Goal: Information Seeking & Learning: Learn about a topic

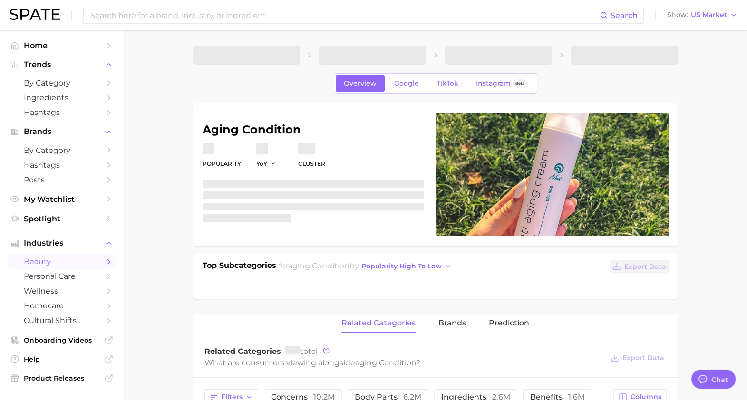
type textarea "x"
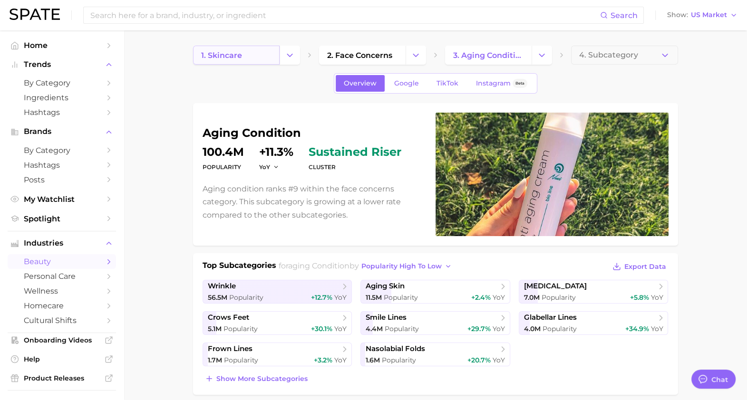
click at [205, 54] on span "1. skincare" at bounding box center [221, 55] width 41 height 9
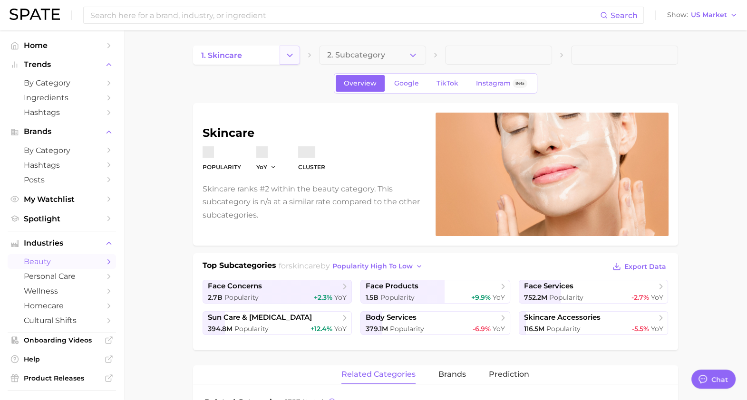
click at [281, 63] on button "Change Category" at bounding box center [289, 55] width 20 height 19
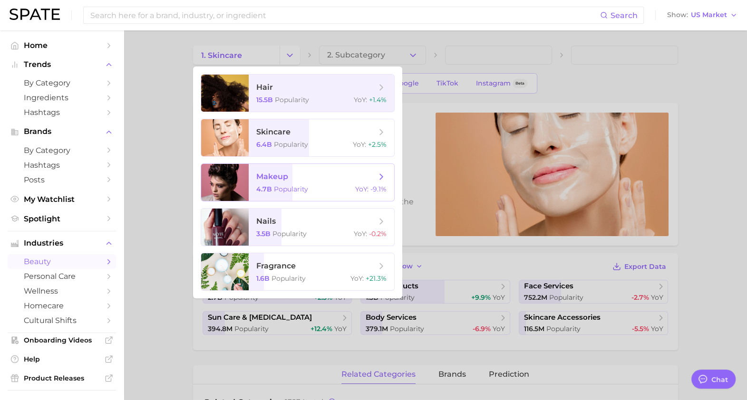
click at [289, 178] on span "makeup" at bounding box center [316, 177] width 120 height 10
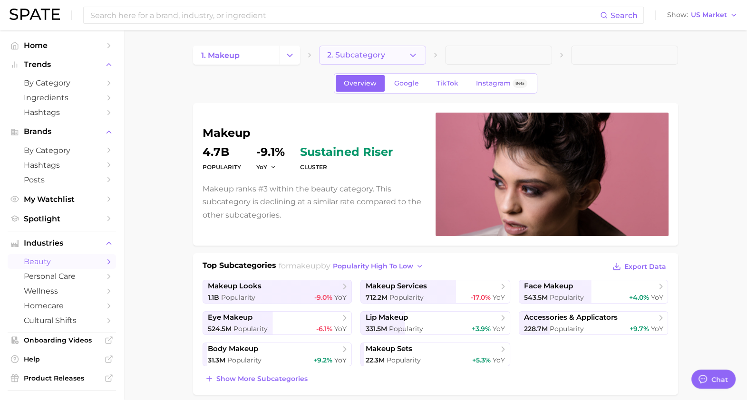
click at [412, 52] on icon "button" at bounding box center [413, 55] width 10 height 10
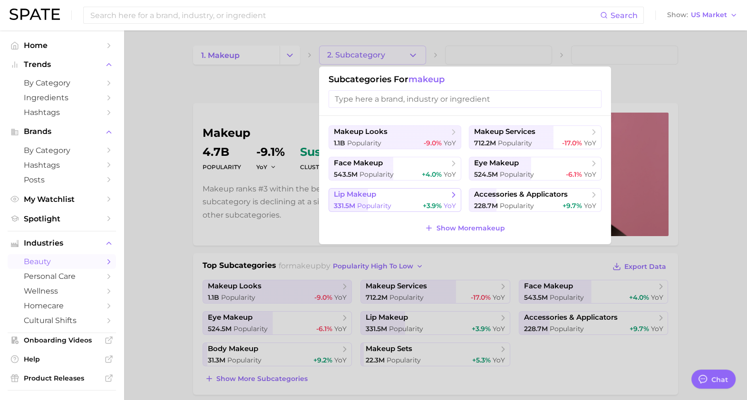
click at [432, 193] on span "lip makeup" at bounding box center [391, 195] width 115 height 10
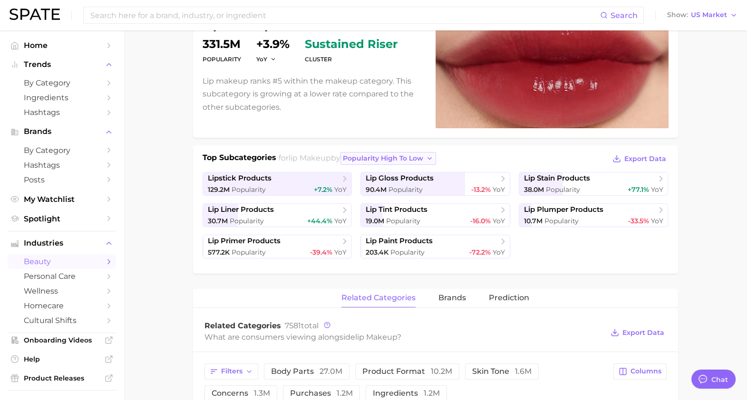
scroll to position [110, 0]
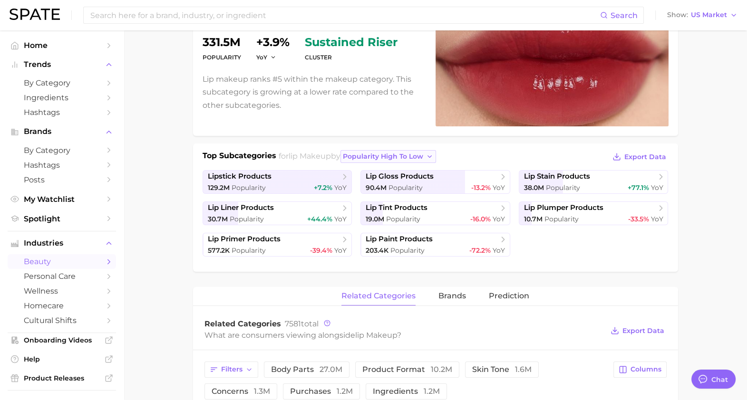
click at [410, 156] on span "popularity high to low" at bounding box center [383, 157] width 80 height 8
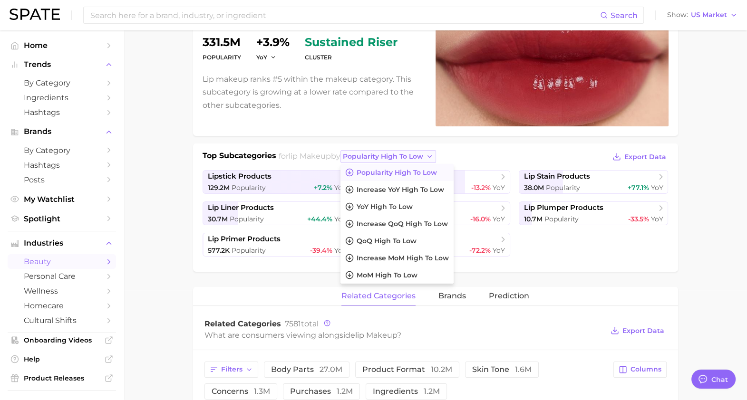
click at [379, 155] on span "popularity high to low" at bounding box center [383, 157] width 80 height 8
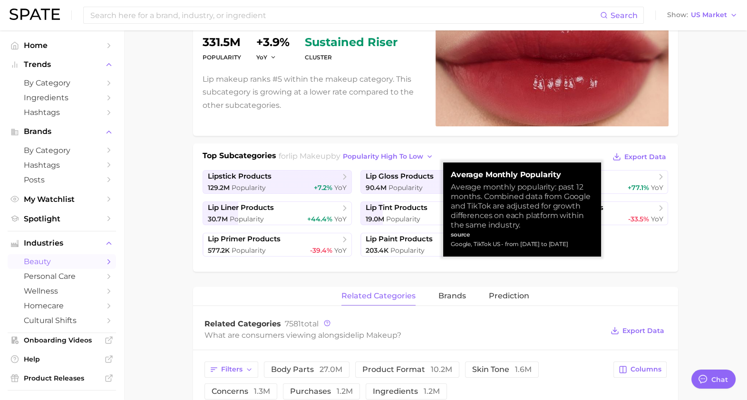
click at [333, 284] on div "lip makeup Popularity 331.5m YoY +3.9% cluster sustained riser Lip makeup ranks…" at bounding box center [435, 406] width 485 height 827
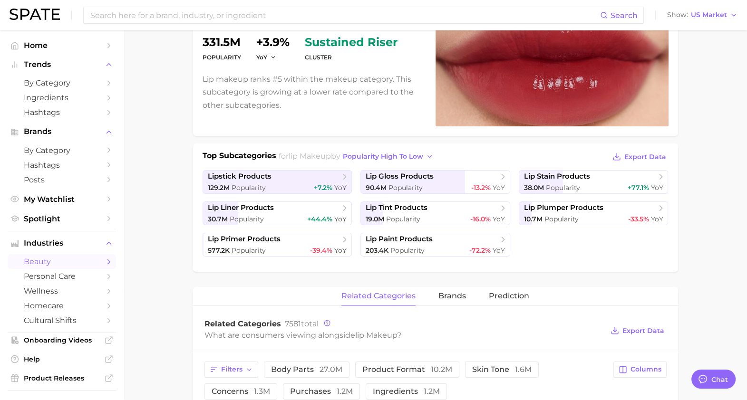
scroll to position [0, 0]
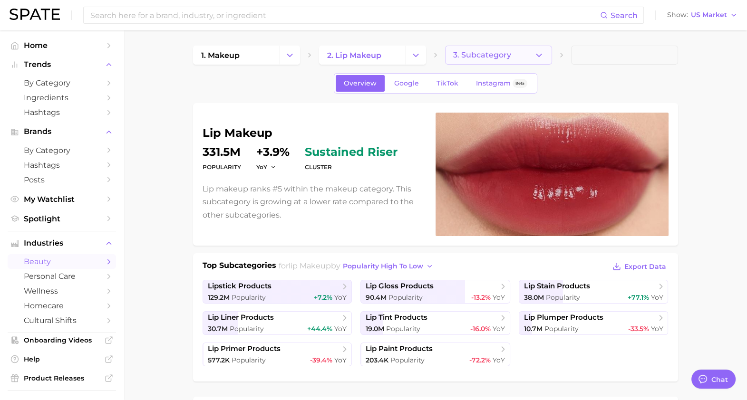
click at [497, 56] on span "3. Subcategory" at bounding box center [482, 55] width 58 height 9
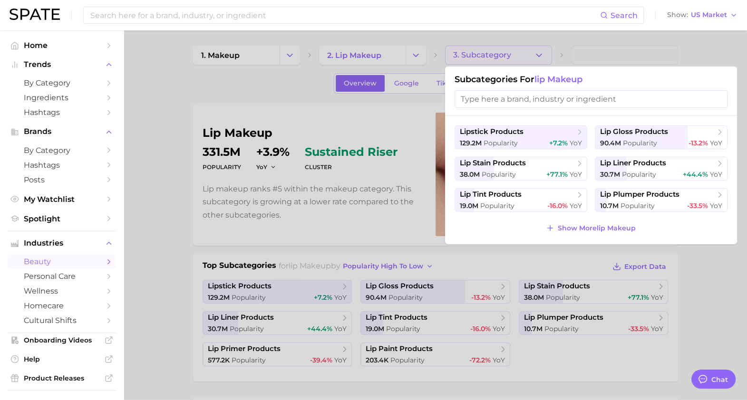
click at [497, 56] on div at bounding box center [373, 200] width 747 height 400
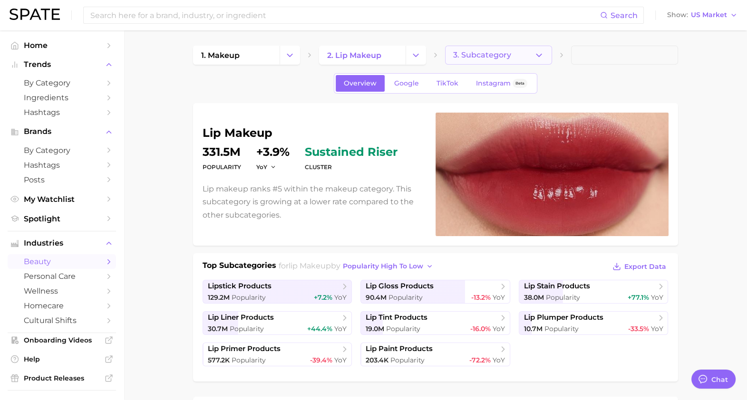
click at [544, 59] on button "3. Subcategory" at bounding box center [498, 55] width 107 height 19
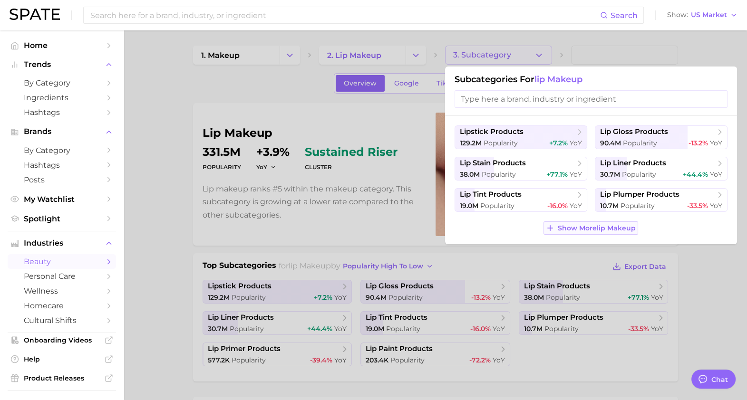
click at [553, 224] on button "Show More lip makeup" at bounding box center [590, 227] width 94 height 13
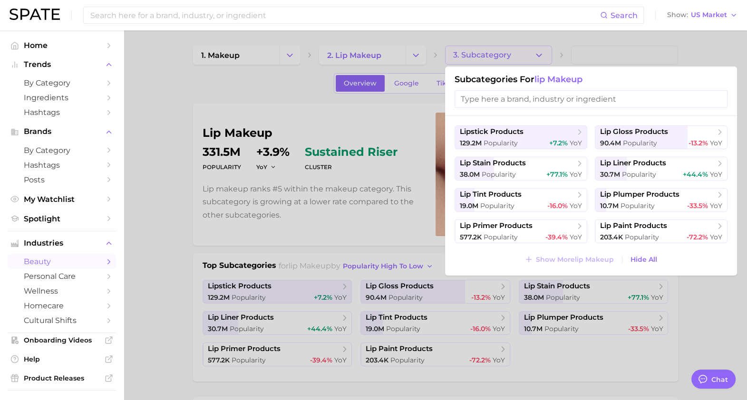
click at [412, 54] on div at bounding box center [373, 200] width 747 height 400
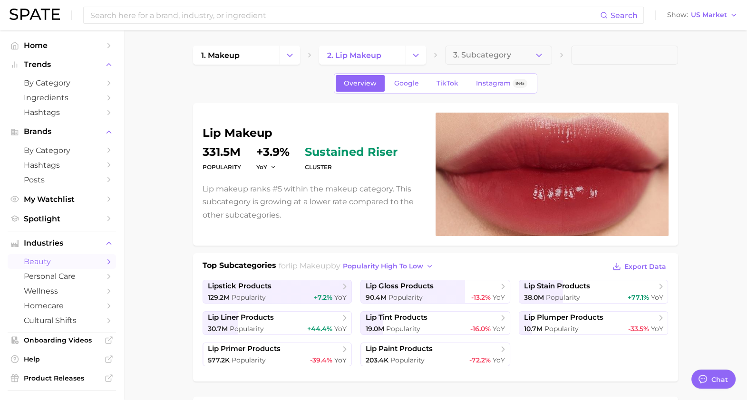
click at [412, 54] on icon "Change Category" at bounding box center [416, 55] width 10 height 10
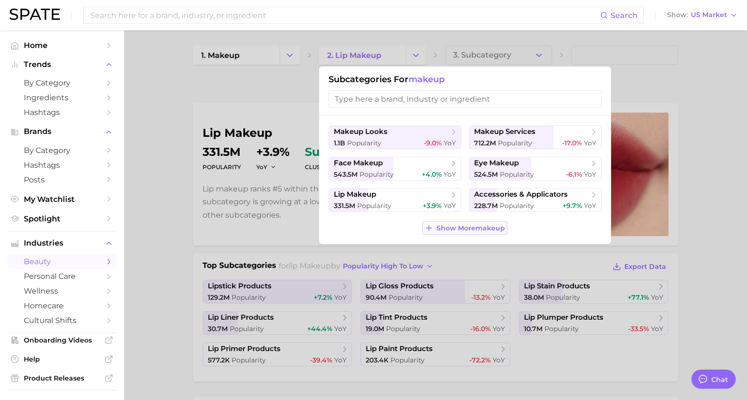
click at [450, 227] on span "Show More makeup" at bounding box center [470, 228] width 68 height 8
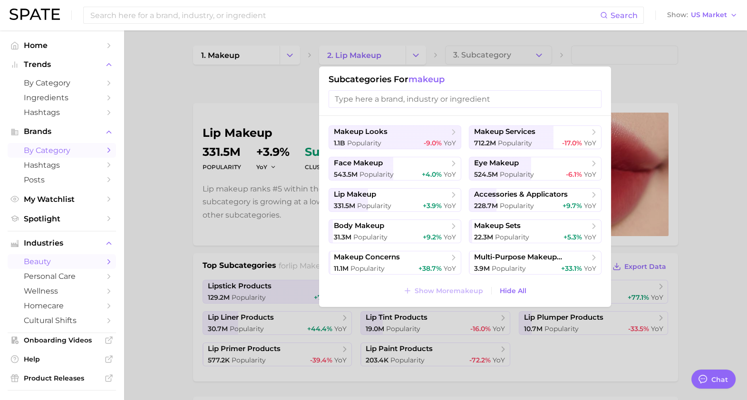
click at [62, 151] on span "by Category" at bounding box center [62, 150] width 76 height 9
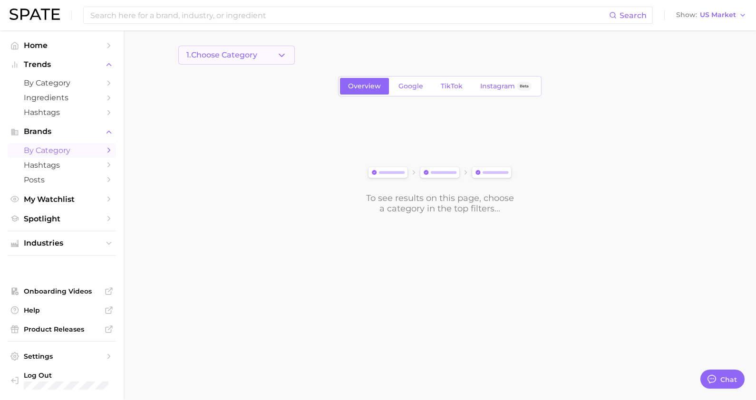
click at [288, 55] on button "1. Choose Category" at bounding box center [236, 55] width 116 height 19
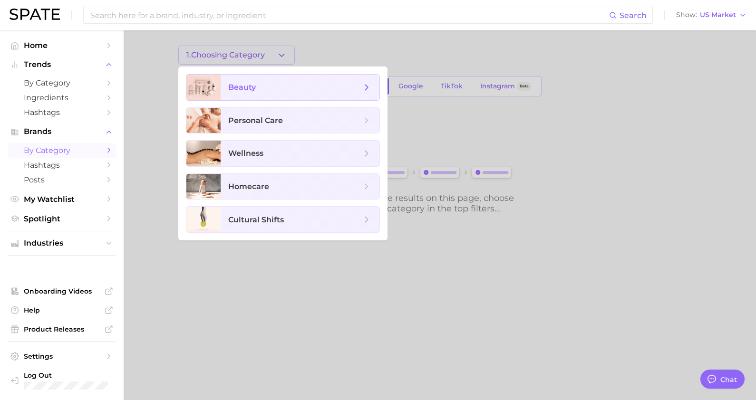
click at [257, 93] on span "beauty" at bounding box center [300, 88] width 159 height 26
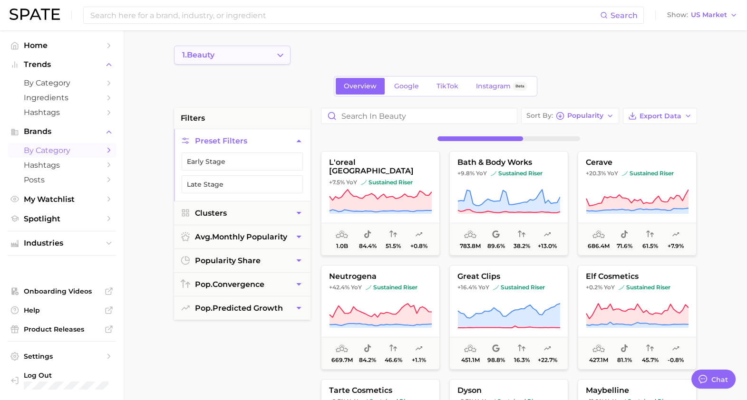
click at [279, 53] on icon "Change Category" at bounding box center [280, 55] width 10 height 10
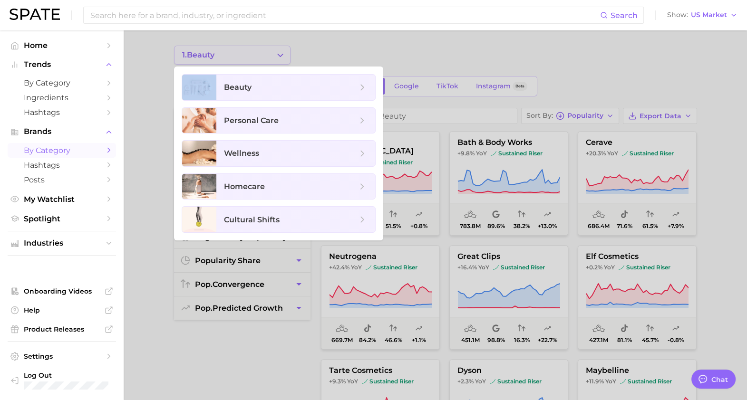
click at [279, 53] on div at bounding box center [373, 200] width 747 height 400
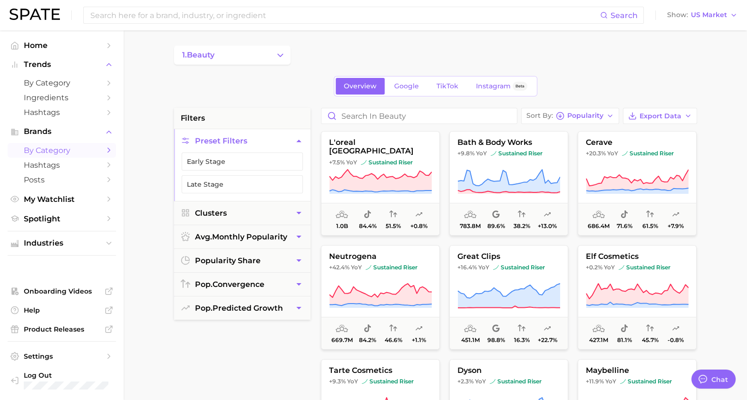
click at [367, 45] on main "1. beauty Overview Google TikTok Instagram Beta filters Preset Filters Early St…" at bounding box center [435, 390] width 623 height 721
click at [389, 52] on div "1. beauty" at bounding box center [435, 55] width 523 height 19
click at [399, 74] on div "1. beauty Overview Google TikTok Instagram Beta filters Preset Filters Early St…" at bounding box center [435, 375] width 523 height 658
click at [404, 81] on link "Google" at bounding box center [406, 86] width 41 height 17
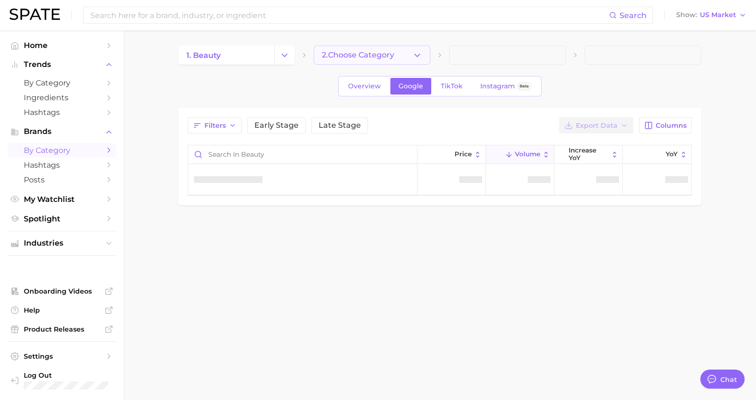
click at [415, 59] on icon "button" at bounding box center [417, 55] width 10 height 10
click at [415, 65] on div at bounding box center [372, 65] width 116 height 0
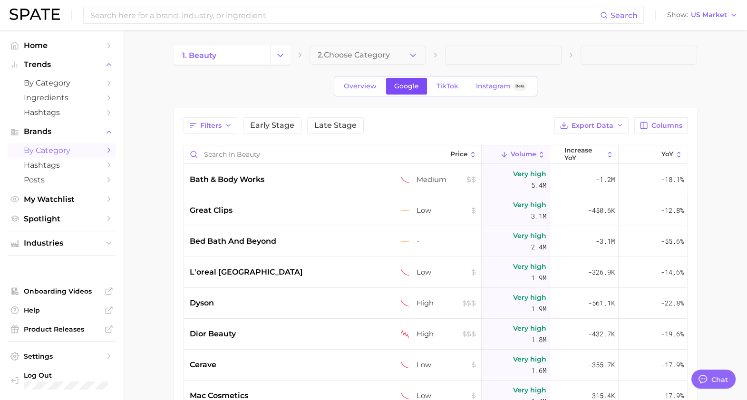
click at [385, 80] on div "Overview Google TikTok Instagram Beta" at bounding box center [435, 86] width 203 height 20
click at [370, 88] on span "Overview" at bounding box center [360, 86] width 33 height 8
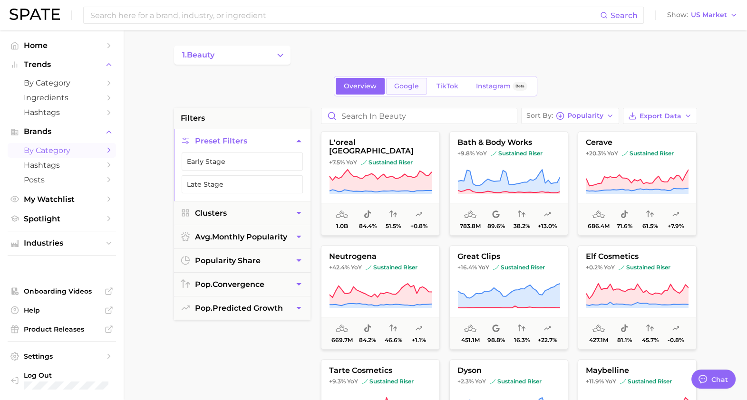
click at [398, 90] on link "Google" at bounding box center [406, 86] width 41 height 17
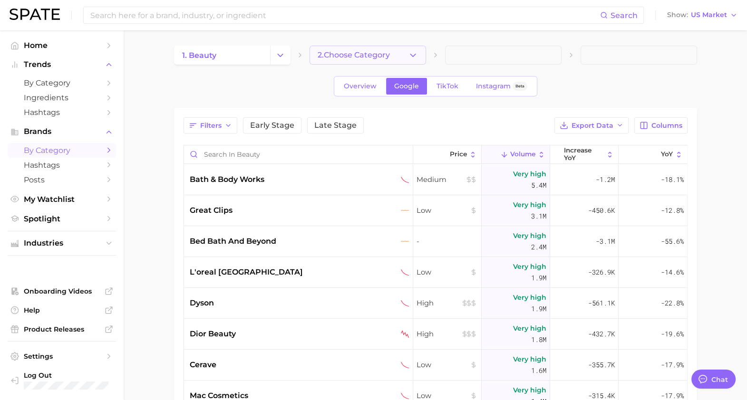
click at [412, 57] on icon "button" at bounding box center [413, 55] width 10 height 10
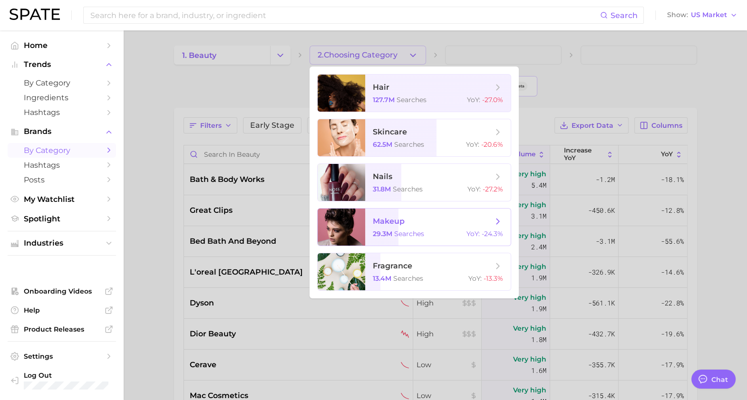
click at [380, 216] on span "makeup" at bounding box center [433, 221] width 120 height 10
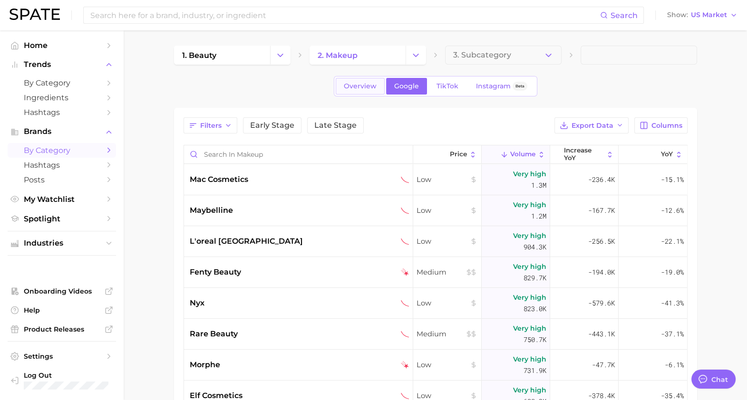
click at [359, 88] on span "Overview" at bounding box center [360, 86] width 33 height 8
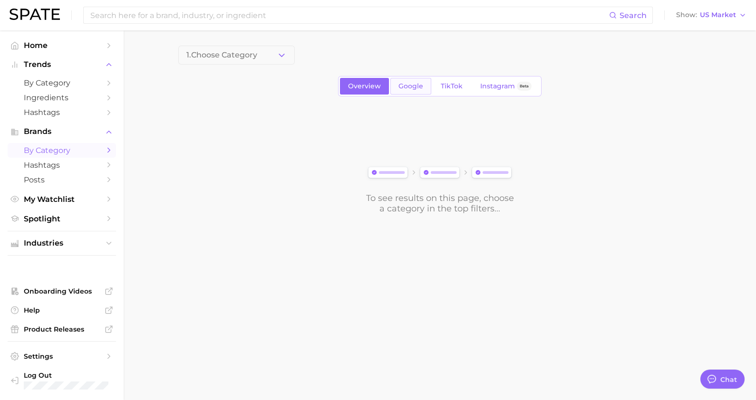
click at [407, 90] on link "Google" at bounding box center [410, 86] width 41 height 17
click at [272, 51] on button "1. Choose Category" at bounding box center [236, 55] width 116 height 19
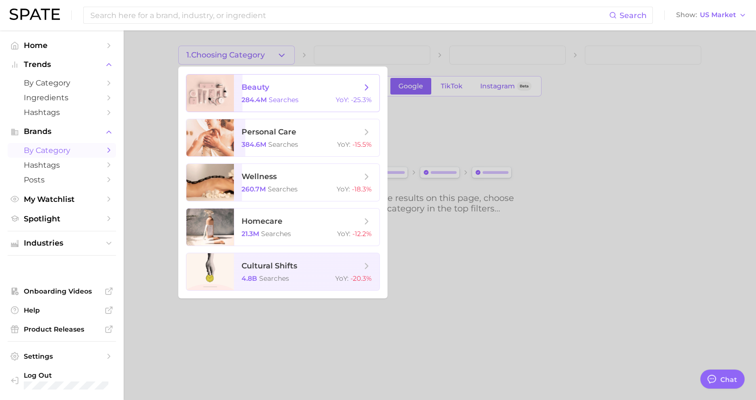
click at [254, 95] on span "beauty 284.4m searches YoY : -25.3%" at bounding box center [306, 93] width 145 height 37
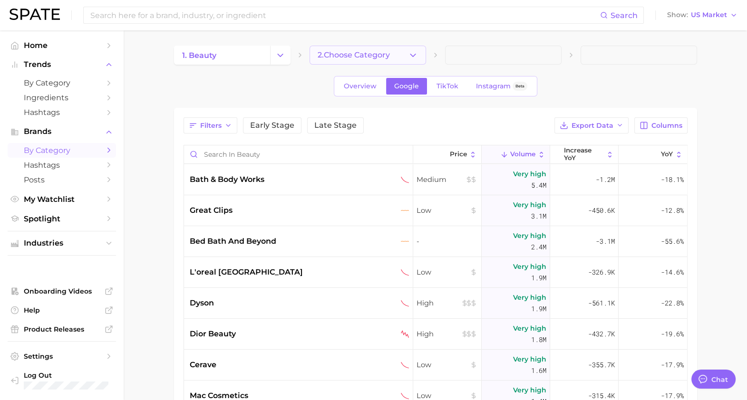
click at [397, 50] on button "2. Choose Category" at bounding box center [367, 55] width 116 height 19
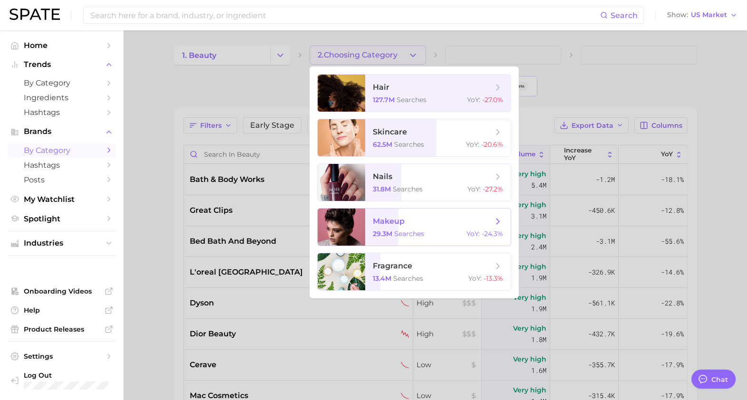
click at [425, 235] on div "29.3m searches YoY : -24.3%" at bounding box center [438, 234] width 130 height 9
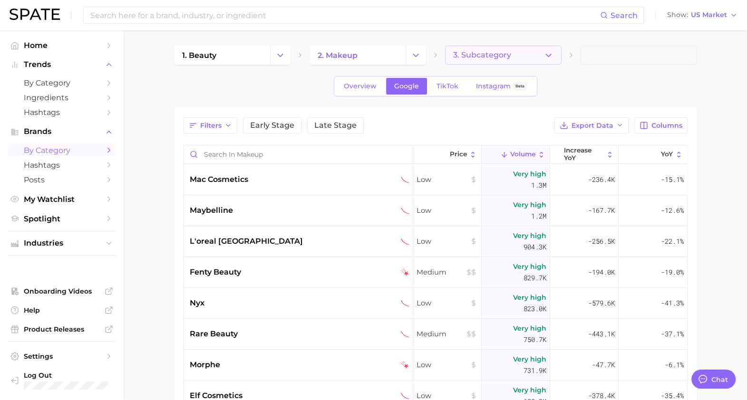
click at [493, 52] on span "3. Subcategory" at bounding box center [482, 55] width 58 height 9
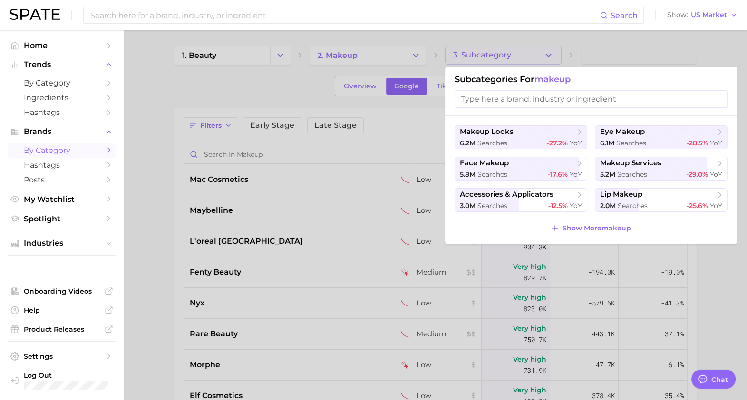
click at [575, 235] on div "makeup looks 6.2m searches -27.2% YoY eye makeup 6.1m searches -28.5% YoY face …" at bounding box center [591, 180] width 292 height 128
drag, startPoint x: 642, startPoint y: 181, endPoint x: 663, endPoint y: 209, distance: 35.6
click at [663, 209] on ul "makeup looks 6.2m searches -27.2% YoY eye makeup 6.1m searches -28.5% YoY face …" at bounding box center [590, 168] width 273 height 86
drag, startPoint x: 663, startPoint y: 209, endPoint x: 651, endPoint y: 201, distance: 14.8
click at [651, 201] on button "lip makeup 2.0m searches -25.6% YoY" at bounding box center [661, 200] width 133 height 24
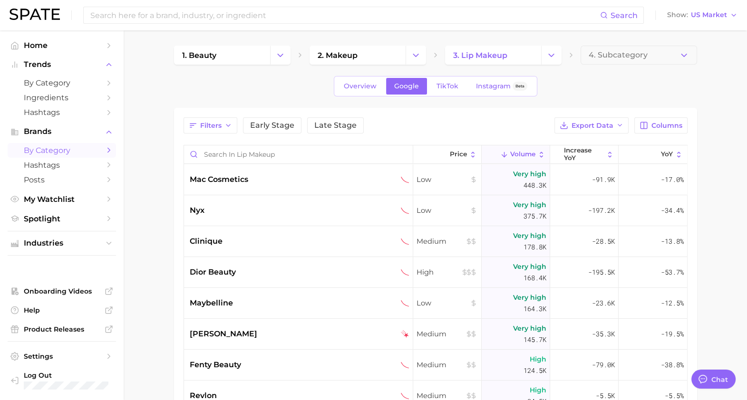
click at [109, 152] on polyline "Sidebar" at bounding box center [109, 150] width 2 height 4
click at [82, 83] on span "by Category" at bounding box center [62, 82] width 76 height 9
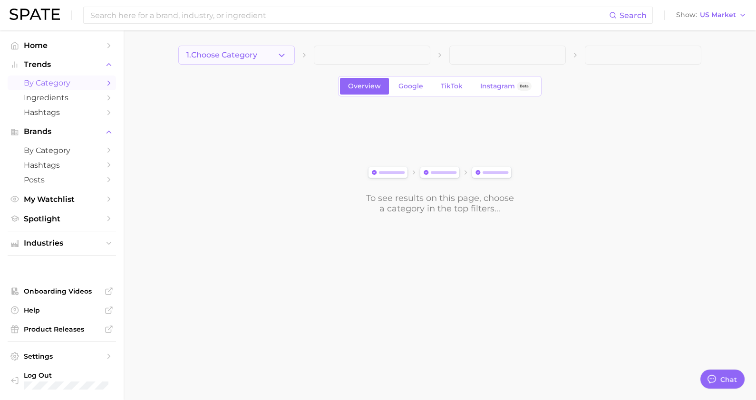
click at [242, 57] on span "1. Choose Category" at bounding box center [221, 55] width 71 height 9
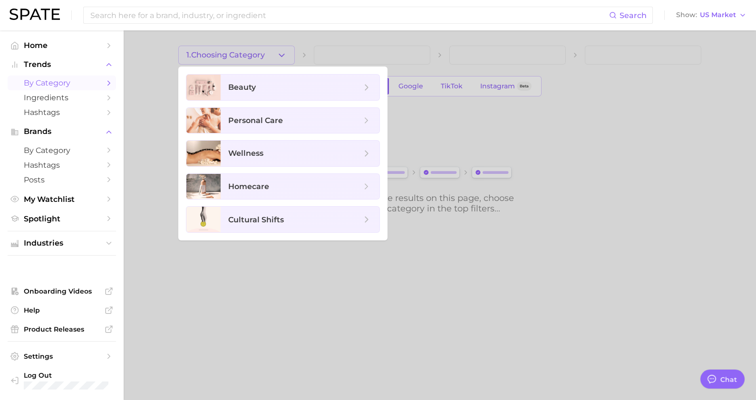
click at [423, 103] on div at bounding box center [378, 200] width 756 height 400
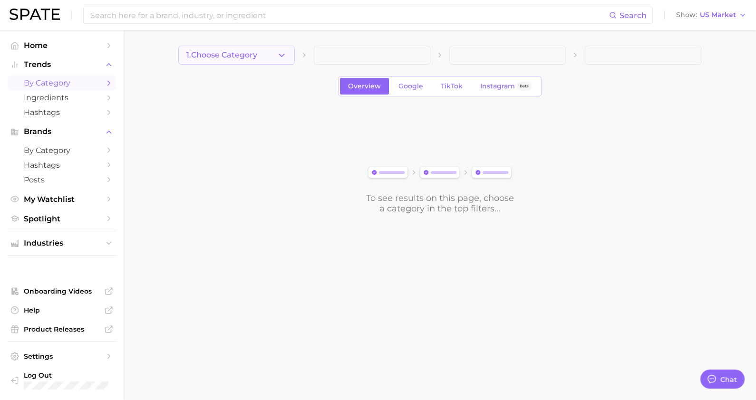
click at [273, 55] on button "1. Choose Category" at bounding box center [236, 55] width 116 height 19
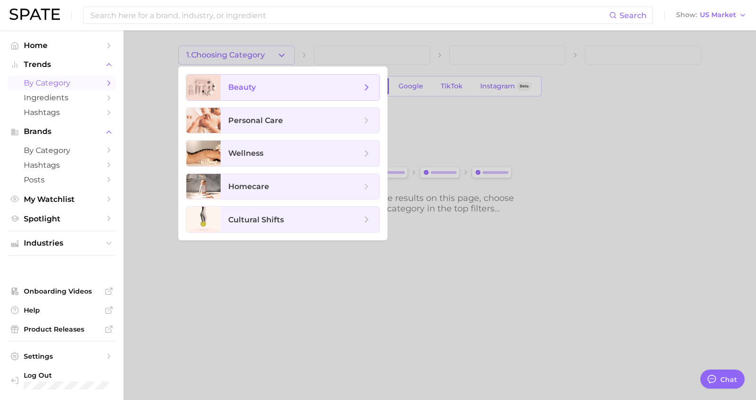
click at [250, 85] on span "beauty" at bounding box center [242, 87] width 28 height 9
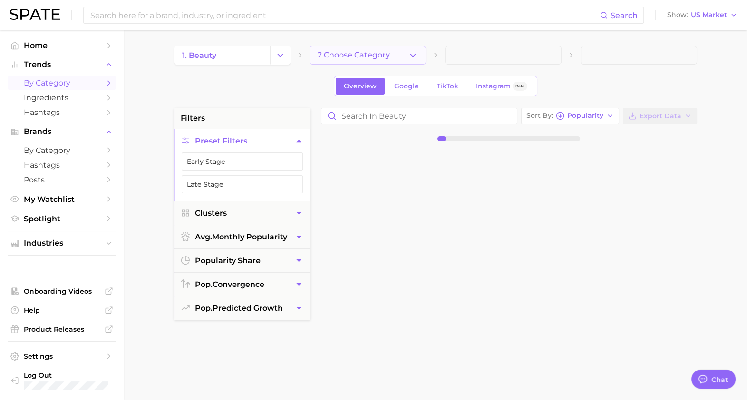
click at [366, 57] on span "2. Choose Category" at bounding box center [353, 55] width 72 height 9
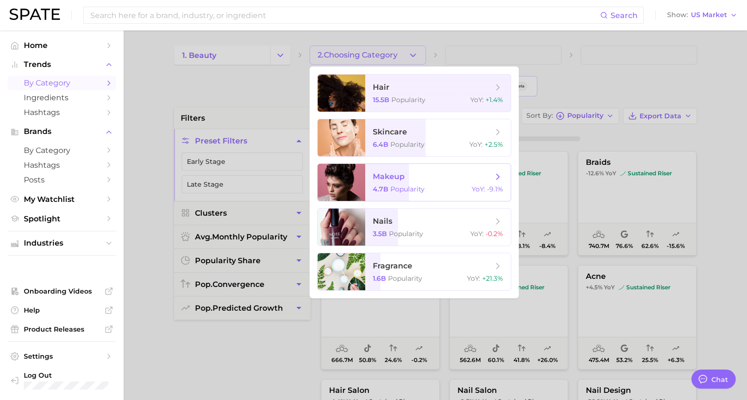
click at [432, 179] on span "makeup" at bounding box center [433, 177] width 120 height 10
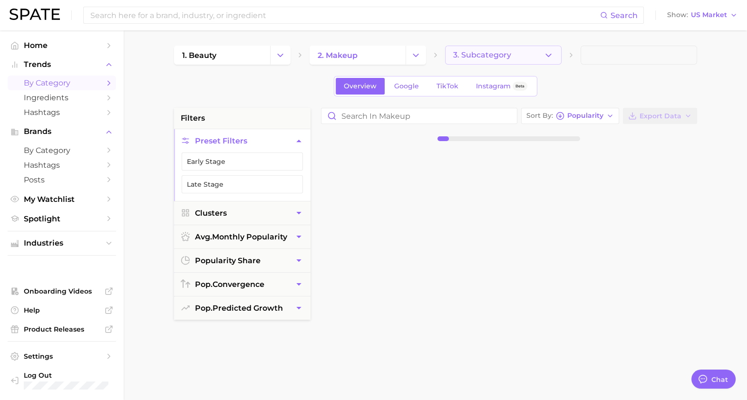
click at [483, 57] on span "3. Subcategory" at bounding box center [482, 55] width 58 height 9
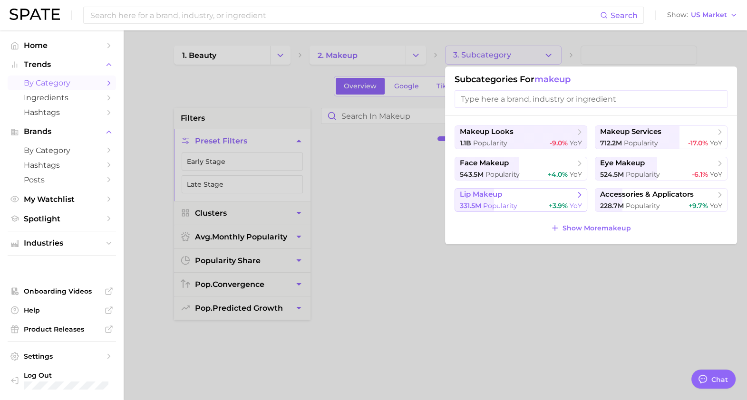
click at [514, 190] on span "lip makeup" at bounding box center [517, 195] width 115 height 10
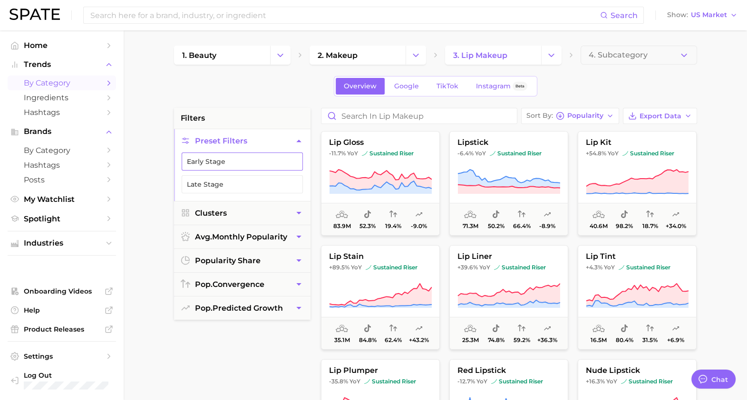
click at [263, 162] on button "Early Stage" at bounding box center [242, 162] width 121 height 18
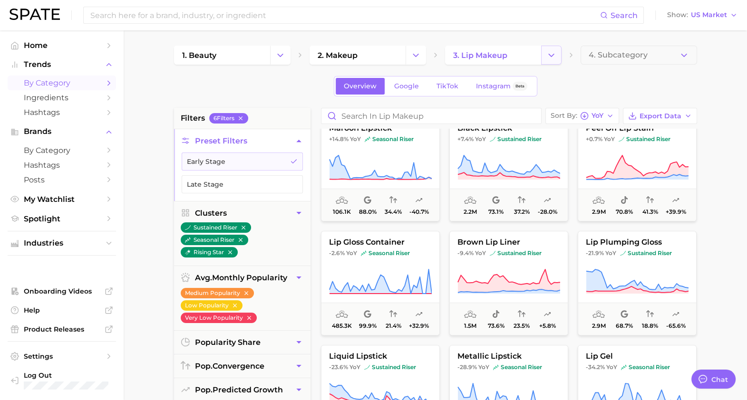
click at [551, 55] on polyline "Change Category" at bounding box center [550, 55] width 5 height 2
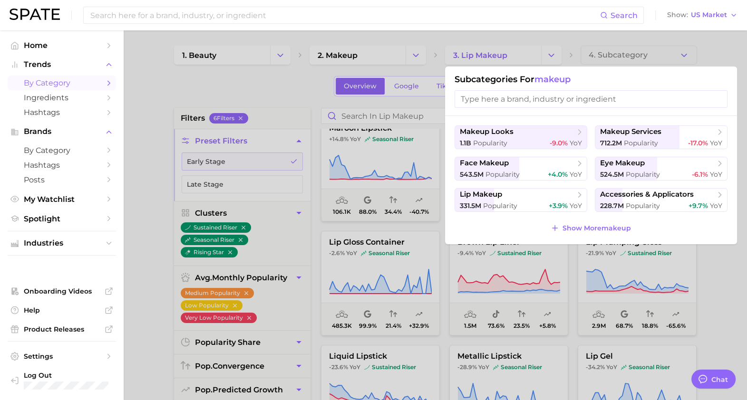
click at [557, 266] on div at bounding box center [373, 200] width 747 height 400
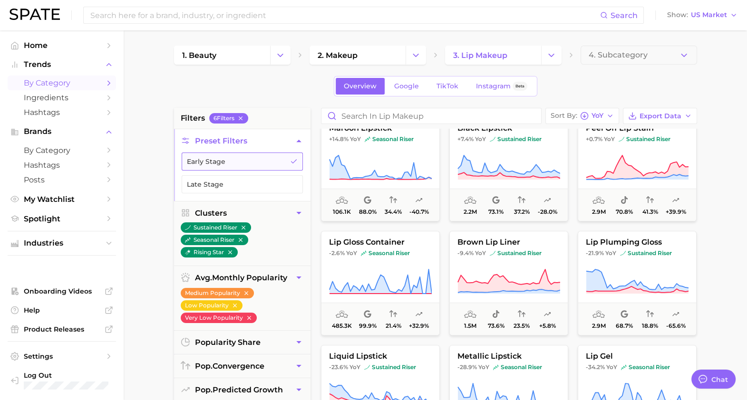
click at [263, 164] on button "Early Stage" at bounding box center [242, 162] width 121 height 18
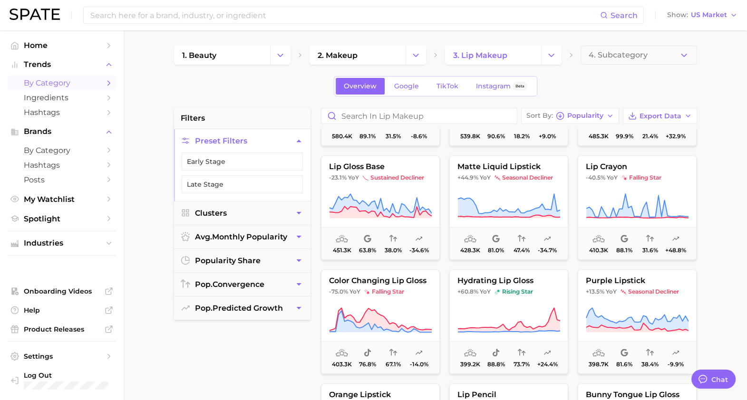
scroll to position [1347, 0]
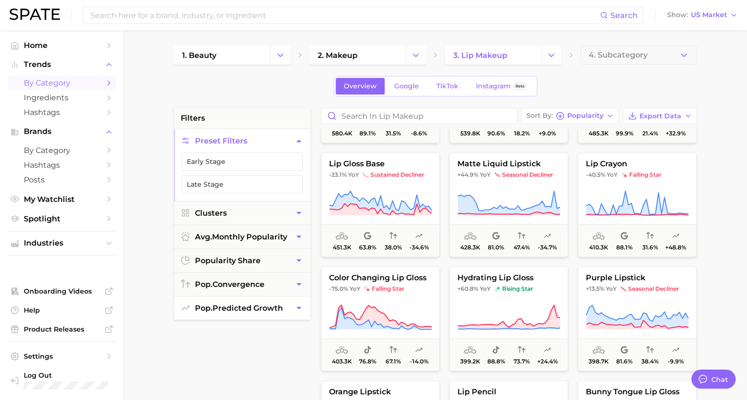
click at [239, 312] on button "pop. predicted growth" at bounding box center [242, 308] width 136 height 23
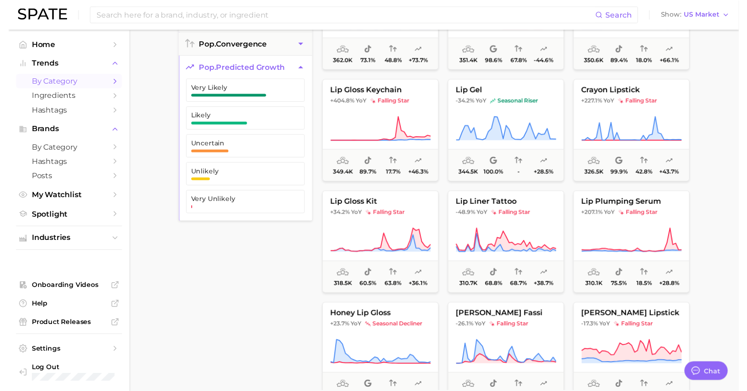
scroll to position [0, 0]
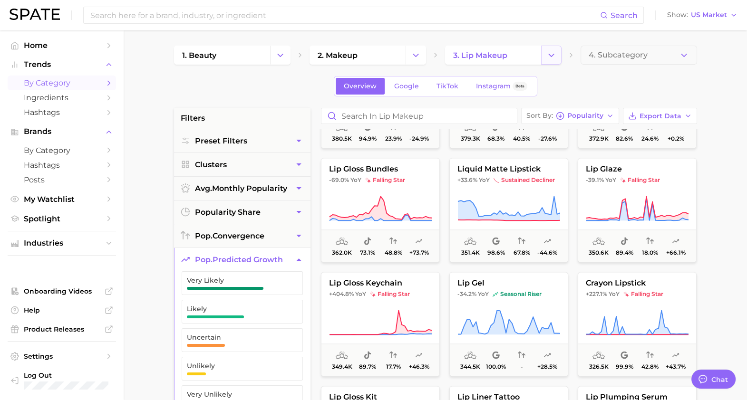
click at [557, 61] on button "Change Category" at bounding box center [551, 55] width 20 height 19
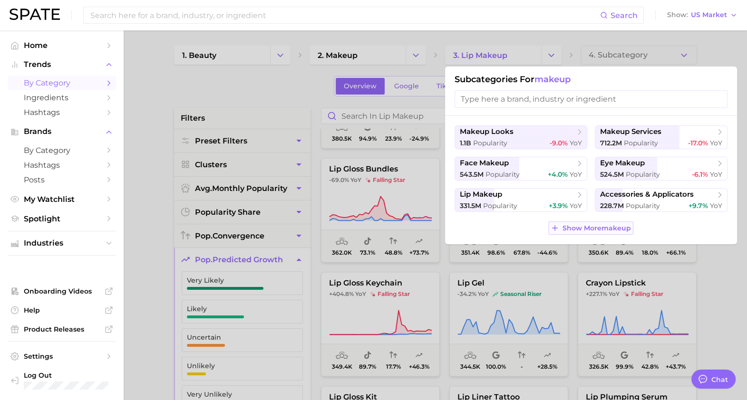
click at [593, 229] on span "Show More makeup" at bounding box center [596, 228] width 68 height 8
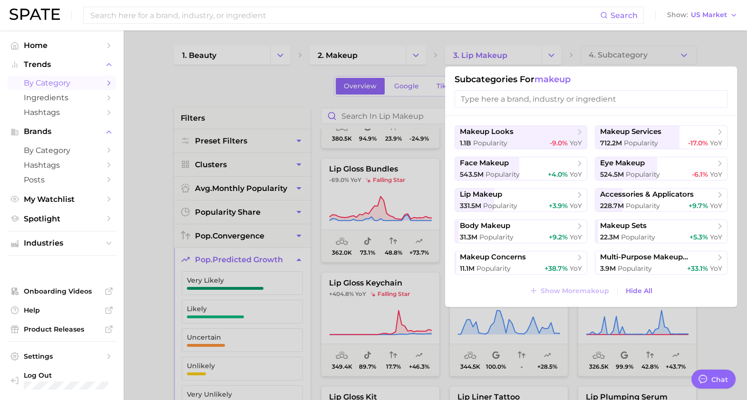
click at [296, 306] on div at bounding box center [373, 200] width 747 height 400
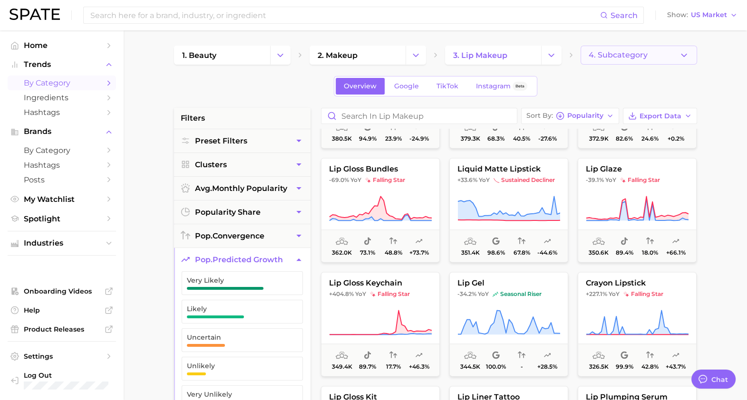
click at [628, 59] on button "4. Subcategory" at bounding box center [638, 55] width 116 height 19
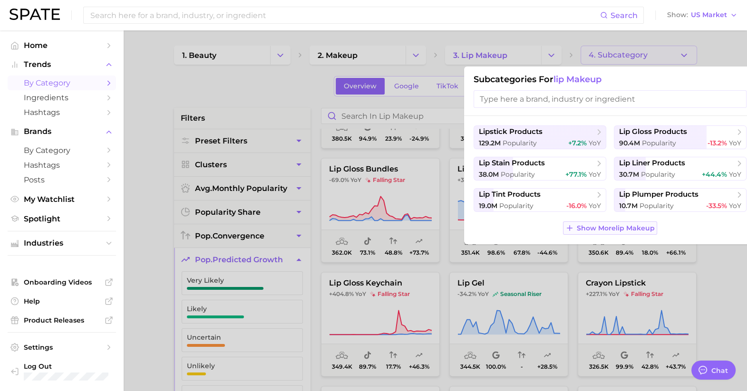
click at [619, 233] on button "Show More lip makeup" at bounding box center [610, 227] width 94 height 13
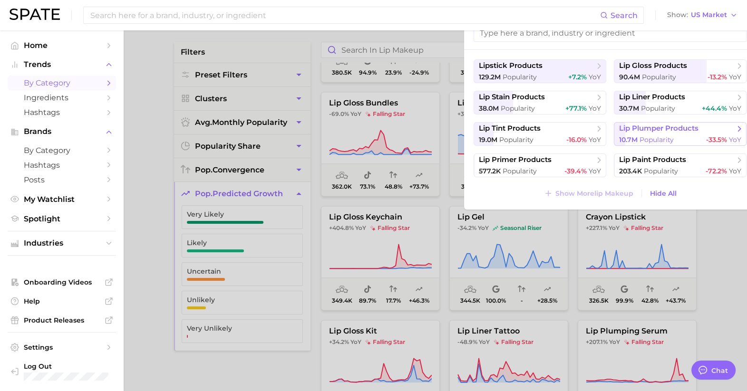
scroll to position [73, 0]
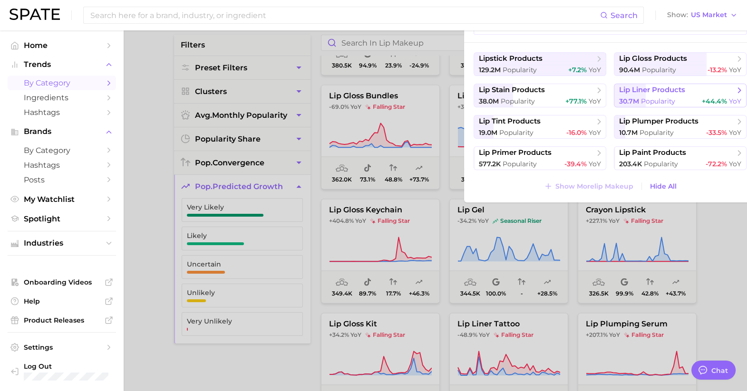
click at [661, 100] on span "Popularity" at bounding box center [658, 101] width 34 height 9
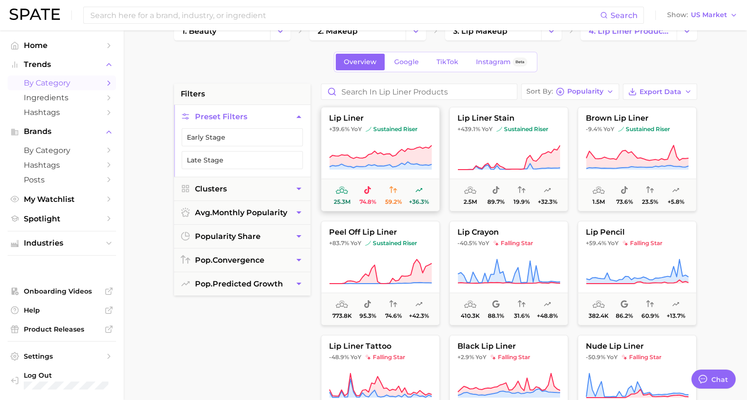
click at [388, 127] on span "sustained riser" at bounding box center [391, 129] width 52 height 8
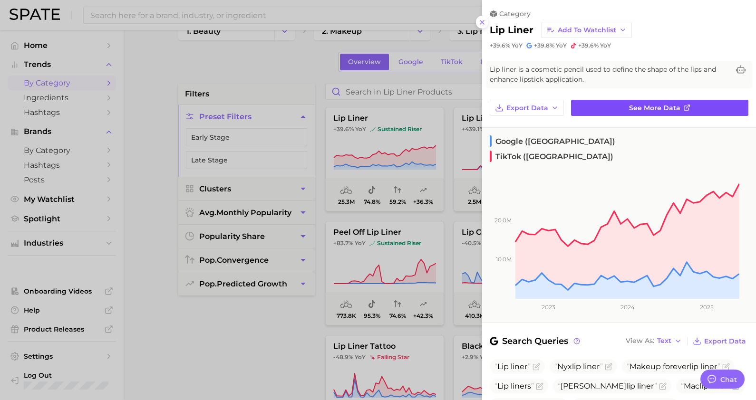
click at [642, 109] on span "See more data" at bounding box center [654, 108] width 51 height 8
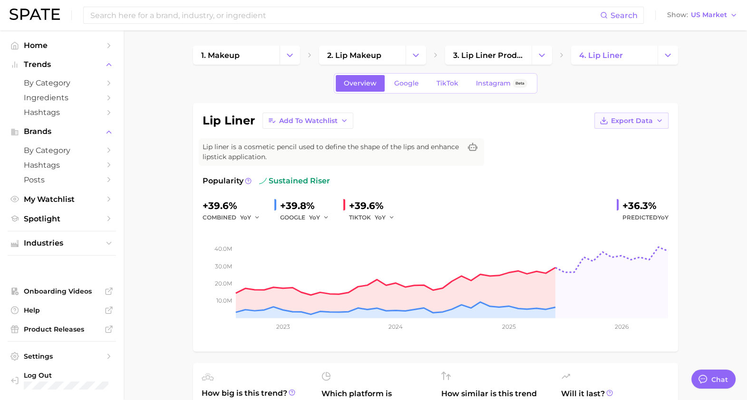
click at [635, 124] on span "Export Data" at bounding box center [632, 121] width 42 height 8
click at [617, 135] on span "Time Series CSV" at bounding box center [608, 138] width 56 height 8
click at [645, 125] on button "Export Data" at bounding box center [631, 121] width 74 height 16
click at [639, 152] on span "Time Series Image" at bounding box center [612, 156] width 64 height 8
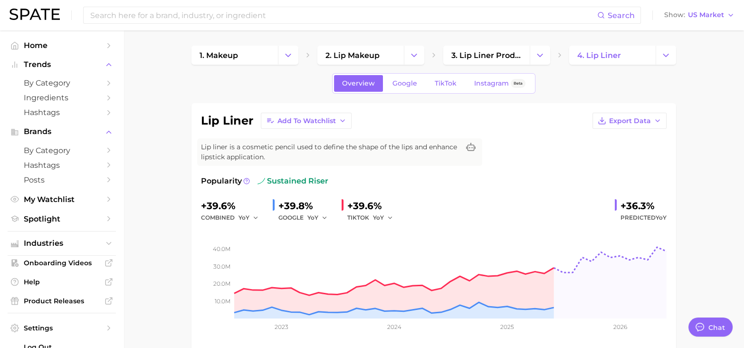
type textarea "x"
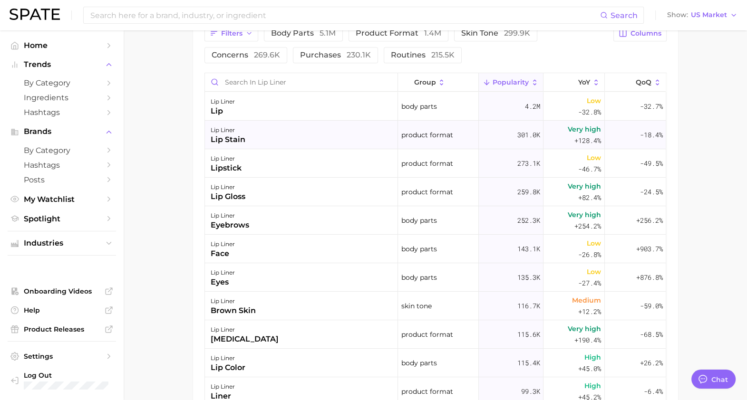
scroll to position [477, 0]
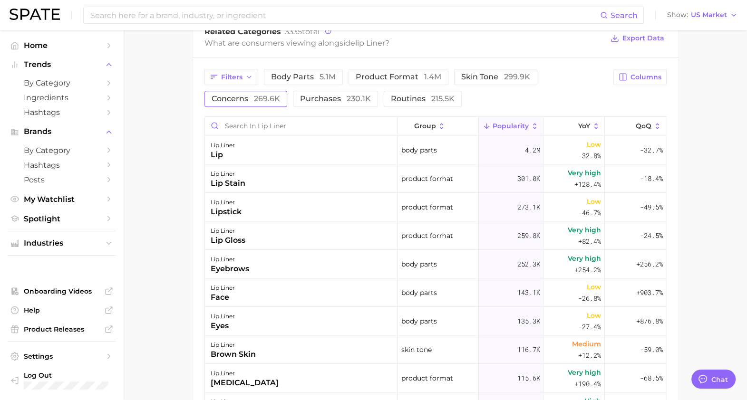
click at [262, 95] on span "269.6k" at bounding box center [267, 98] width 26 height 9
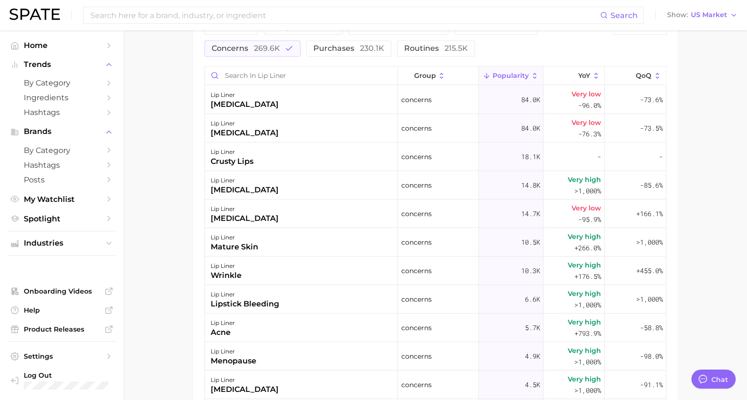
scroll to position [528, 0]
click at [173, 200] on main "1. makeup 2. lip makeup 3. lip liner products 4. lip liner Overview Google TikT…" at bounding box center [435, 13] width 623 height 1022
click at [157, 358] on main "1. makeup 2. lip makeup 3. lip liner products 4. lip liner Overview Google TikT…" at bounding box center [435, 13] width 623 height 1022
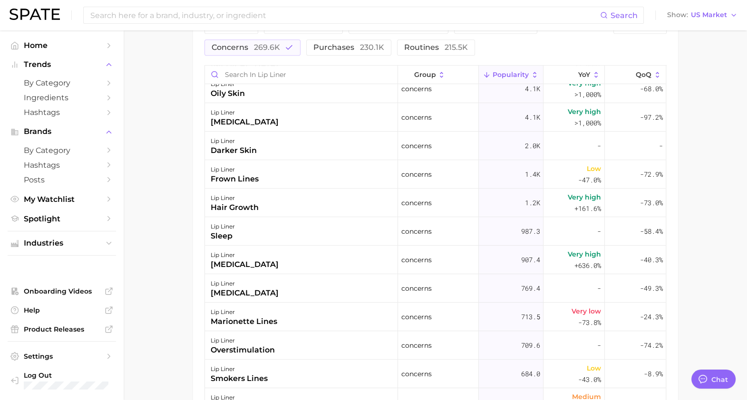
scroll to position [324, 0]
click at [193, 351] on div "Filters body parts 5.1m product format 1.4m skin tone 299.9k concerns 269.6k pu…" at bounding box center [435, 241] width 485 height 470
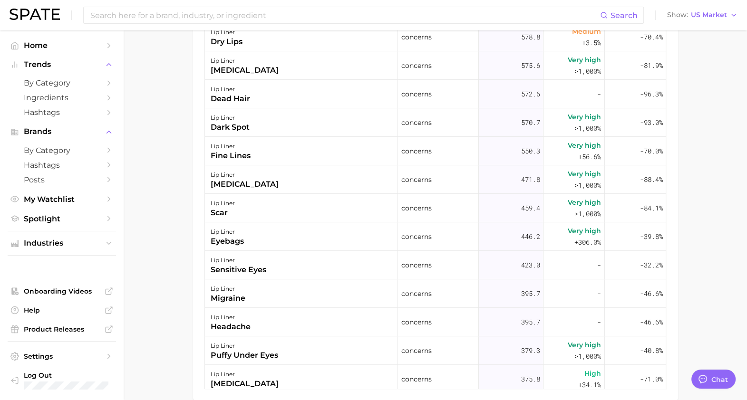
scroll to position [607, 0]
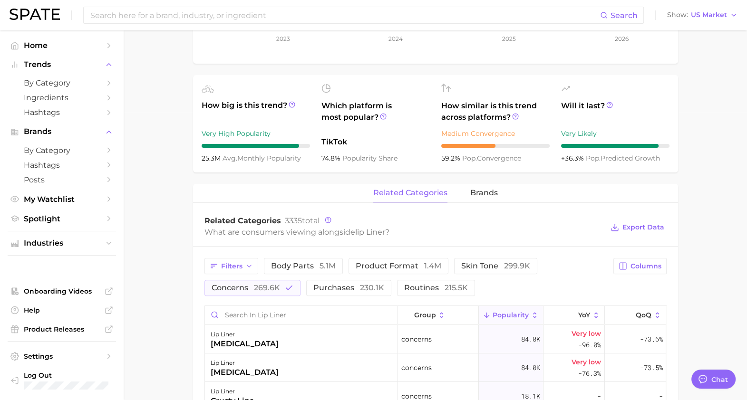
scroll to position [284, 0]
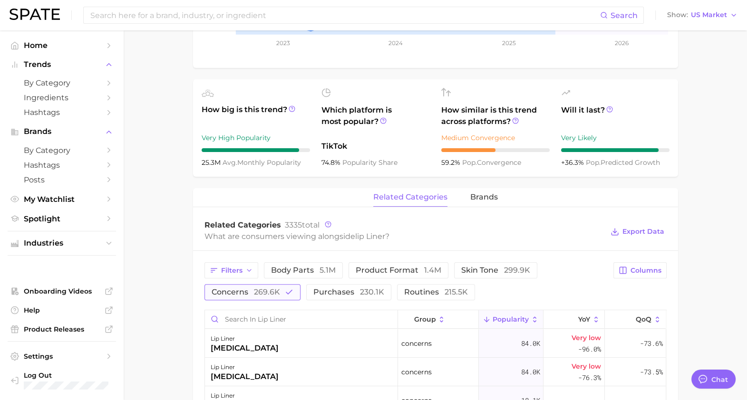
click at [252, 291] on span "concerns 269.6k" at bounding box center [245, 292] width 68 height 8
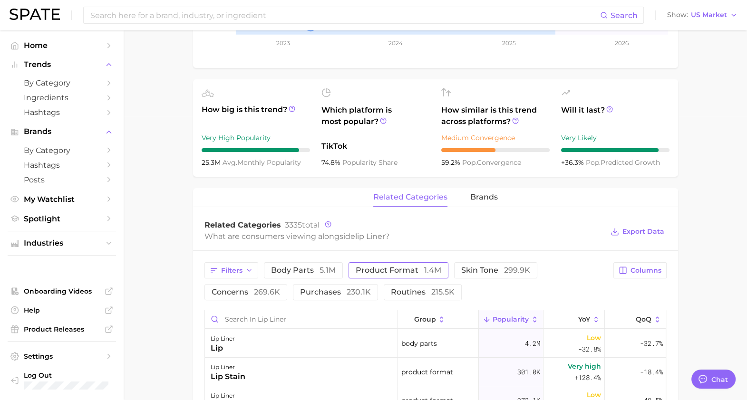
click at [402, 269] on span "product format 1.4m" at bounding box center [398, 271] width 86 height 8
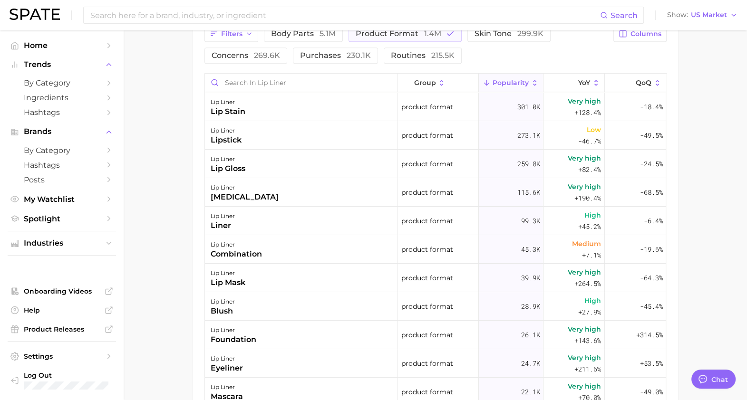
scroll to position [523, 0]
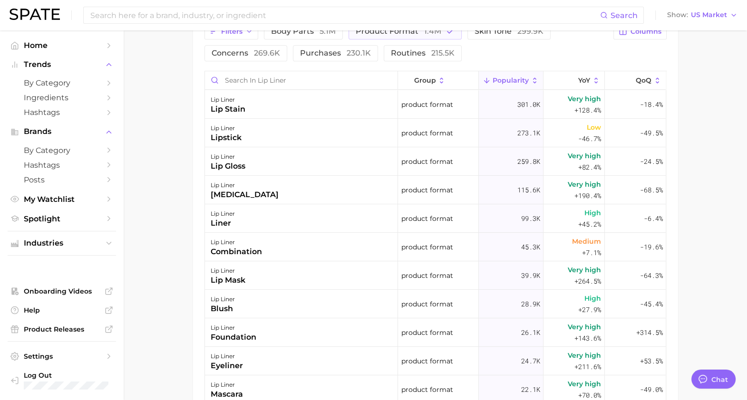
click at [724, 203] on main "1. makeup 2. lip makeup 3. lip liner products 4. lip liner Overview Google TikT…" at bounding box center [435, 19] width 623 height 1022
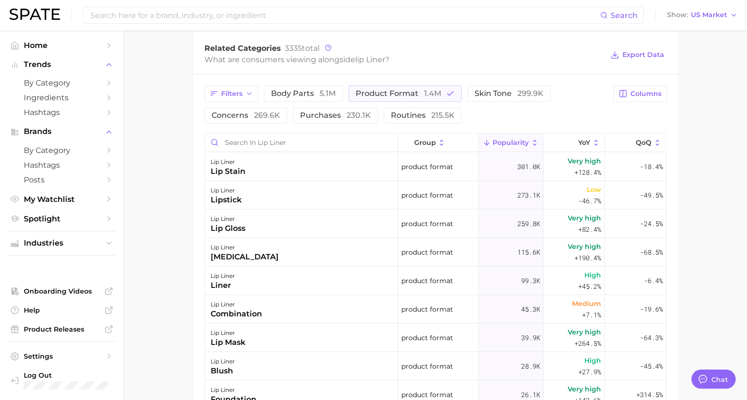
scroll to position [461, 0]
click at [413, 92] on span "product format 1.4m" at bounding box center [398, 94] width 86 height 8
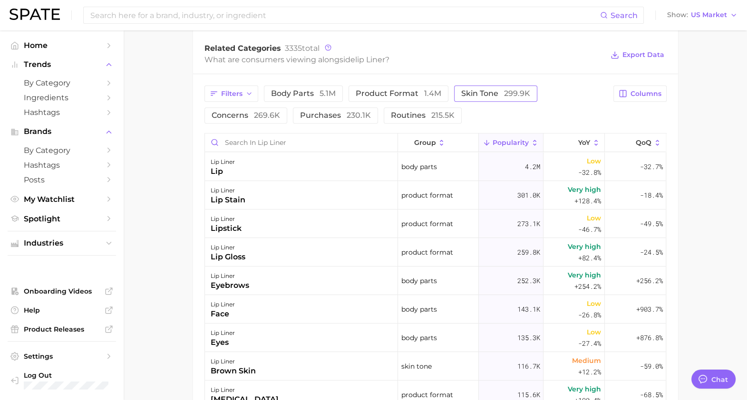
click at [470, 94] on span "skin tone 299.9k" at bounding box center [495, 94] width 69 height 8
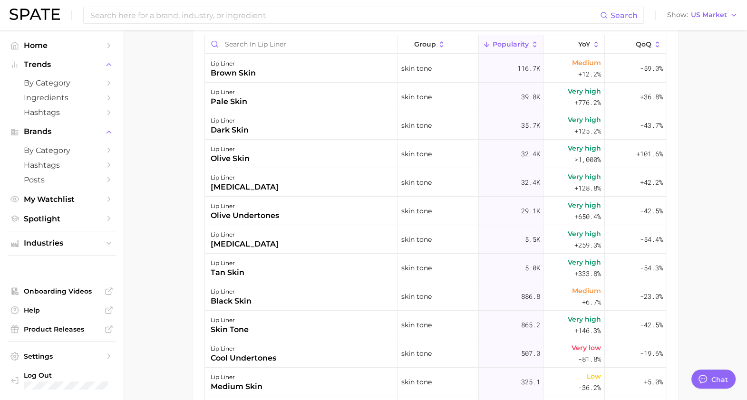
scroll to position [560, 0]
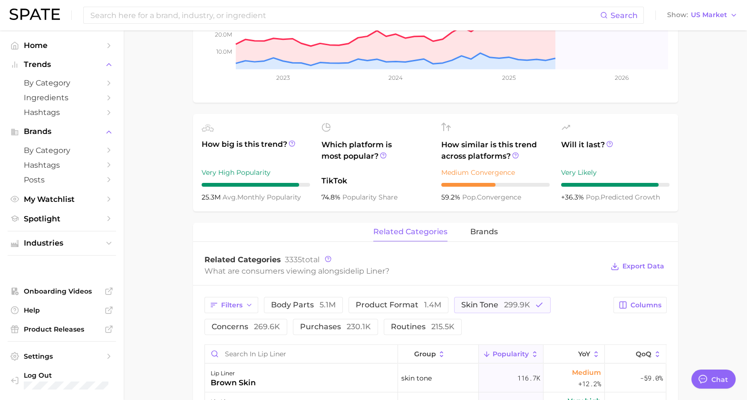
scroll to position [0, 0]
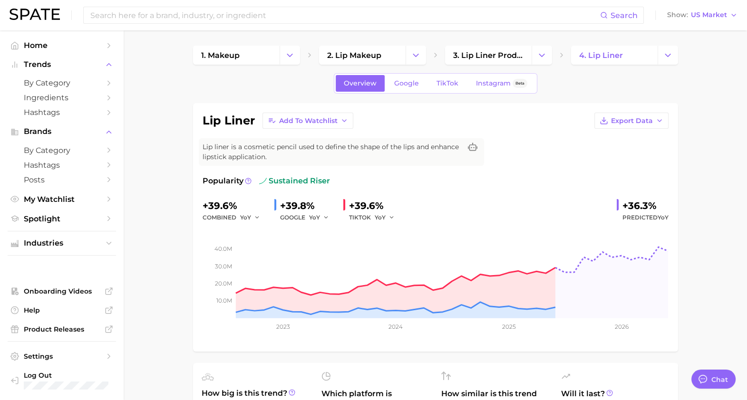
click at [542, 54] on icon "Change Category" at bounding box center [542, 55] width 10 height 10
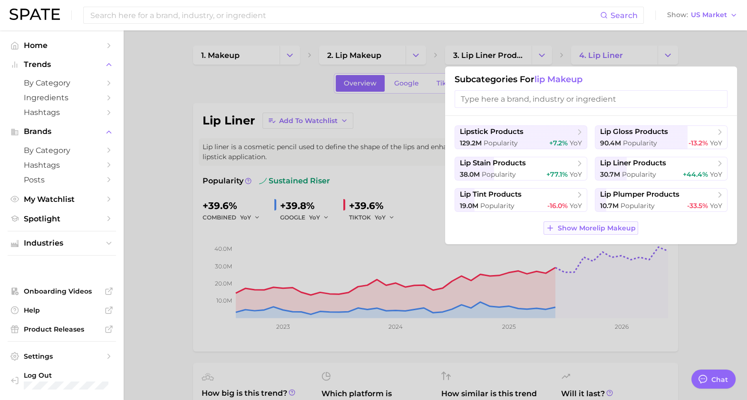
click at [608, 233] on button "Show More lip makeup" at bounding box center [590, 227] width 94 height 13
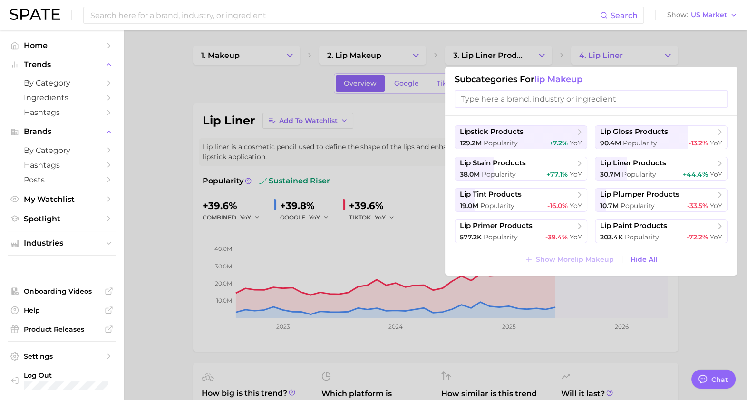
click at [361, 221] on div at bounding box center [373, 200] width 747 height 400
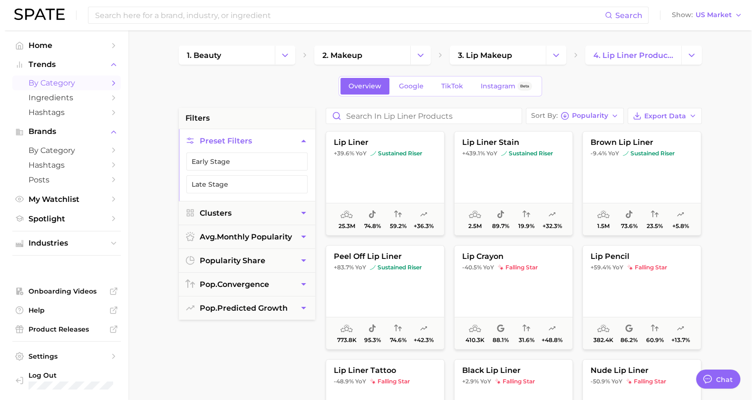
scroll to position [24, 0]
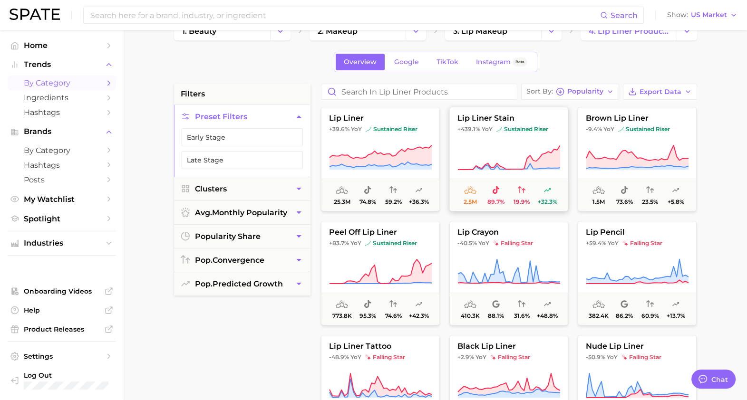
click at [480, 133] on button "lip liner stain +439.1% YoY sustained riser 2.5m 89.7% 19.9% +32.3%" at bounding box center [508, 159] width 119 height 105
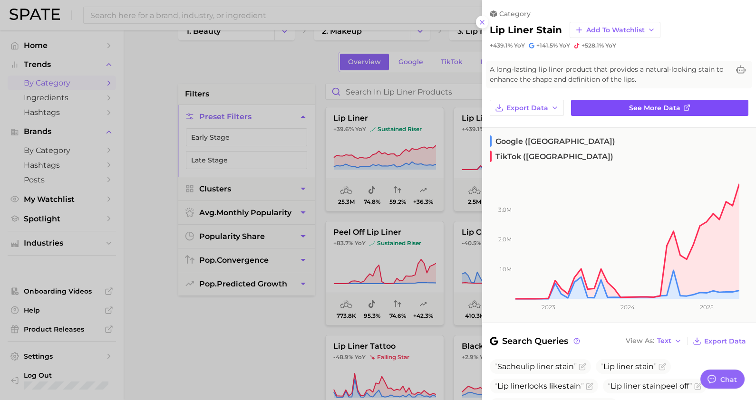
click at [683, 107] on icon at bounding box center [687, 108] width 8 height 8
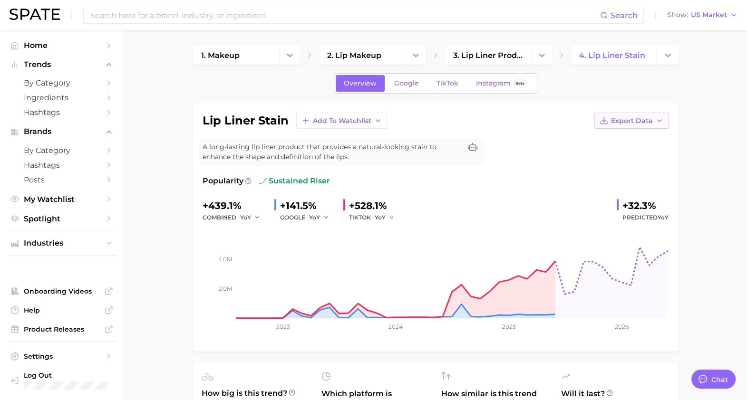
click at [650, 121] on span "Export Data" at bounding box center [632, 121] width 42 height 8
click at [630, 154] on span "Time Series Image" at bounding box center [612, 156] width 64 height 8
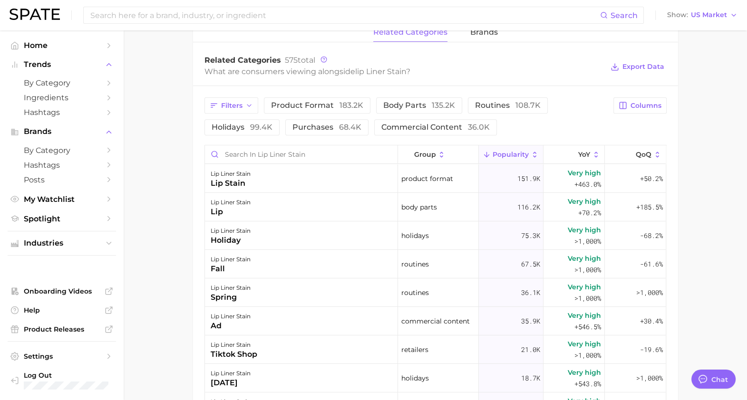
scroll to position [451, 0]
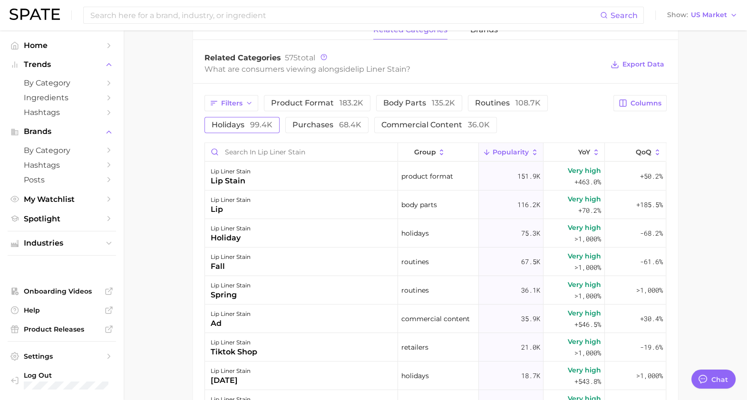
click at [234, 131] on button "holidays 99.4k" at bounding box center [241, 125] width 75 height 16
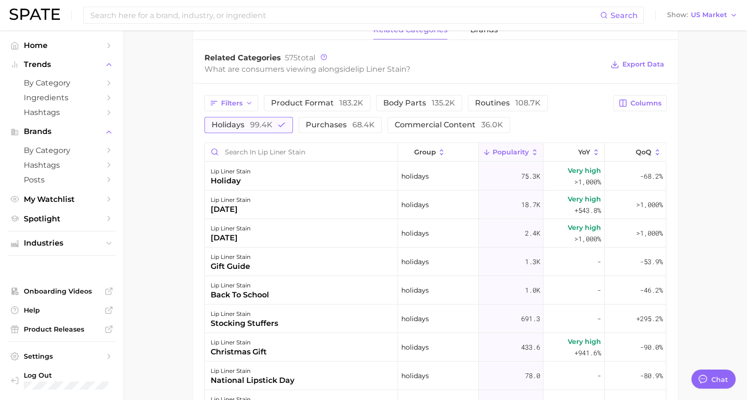
drag, startPoint x: 234, startPoint y: 131, endPoint x: 223, endPoint y: 127, distance: 11.6
click at [223, 127] on span "holidays 99.4k" at bounding box center [241, 125] width 61 height 8
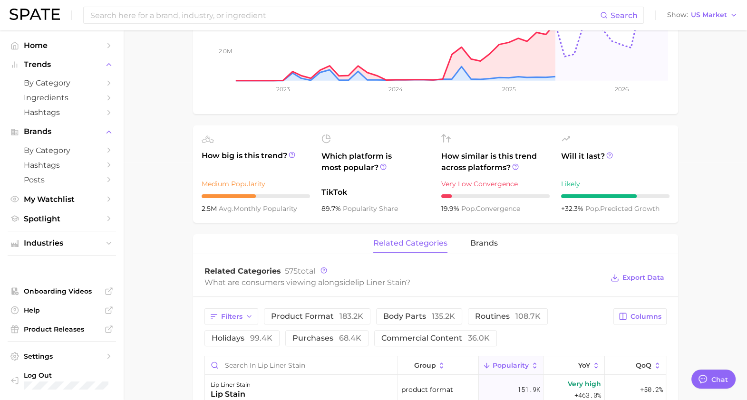
scroll to position [0, 0]
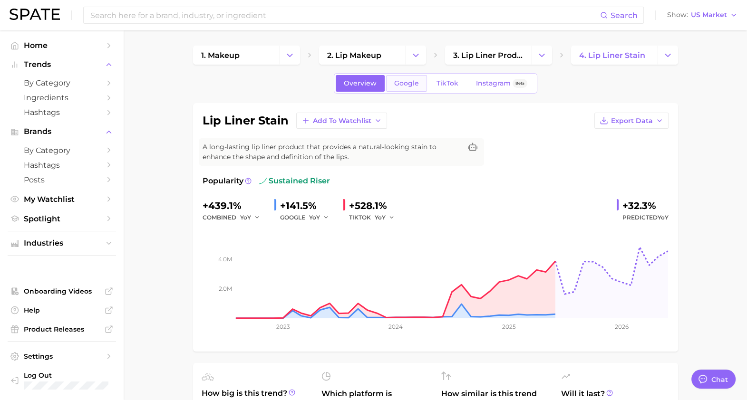
click at [412, 76] on link "Google" at bounding box center [406, 83] width 41 height 17
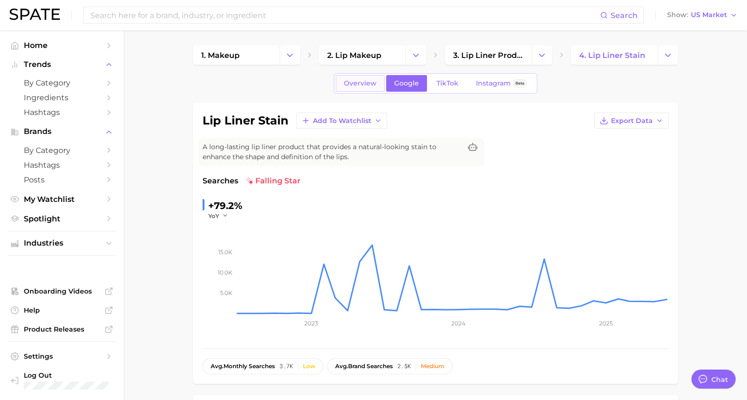
click at [364, 83] on span "Overview" at bounding box center [360, 83] width 33 height 8
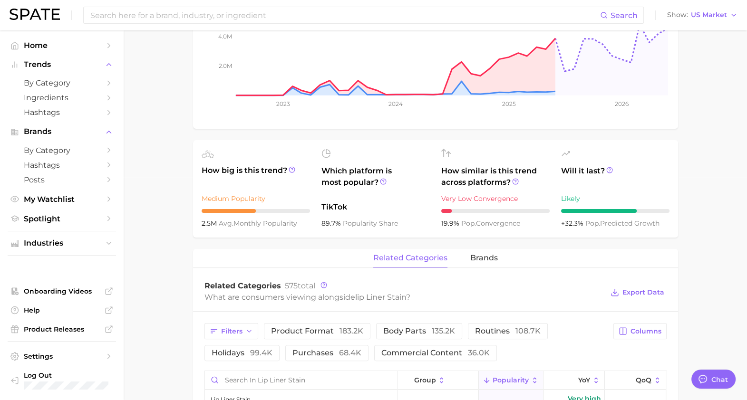
scroll to position [223, 0]
click at [484, 252] on button "brands" at bounding box center [484, 258] width 28 height 19
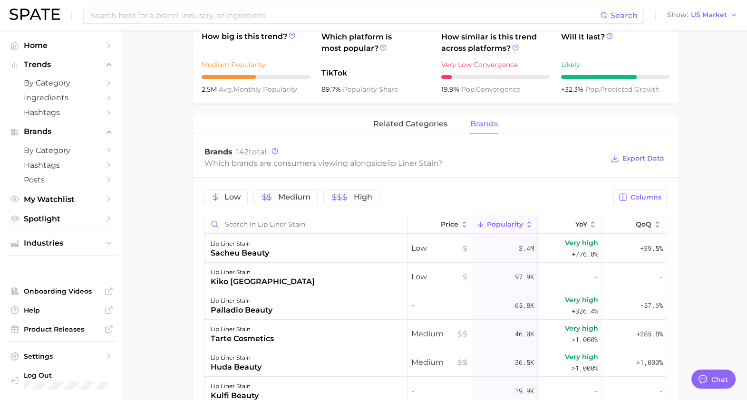
scroll to position [357, 0]
click at [516, 182] on div "Low Medium High Columns Price Popularity YoY QoQ lip liner stain sacheu beauty …" at bounding box center [435, 401] width 485 height 449
click at [401, 133] on div "related categories brands" at bounding box center [435, 124] width 485 height 19
click at [384, 124] on span "related categories" at bounding box center [410, 123] width 74 height 9
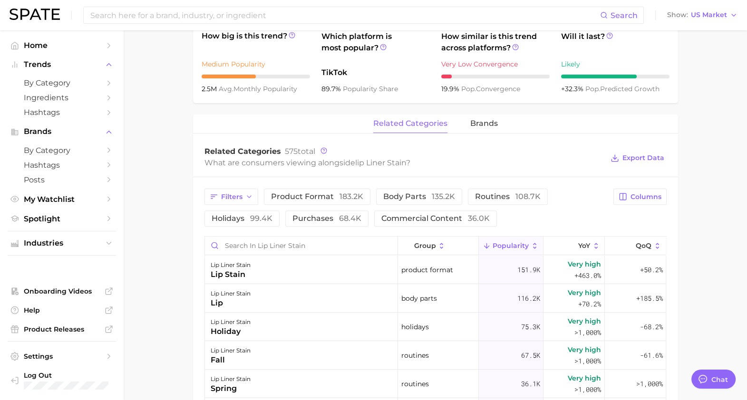
click at [718, 211] on main "1. makeup 2. lip makeup 3. lip liner products 4. lip liner stain Overview Googl…" at bounding box center [435, 184] width 623 height 1022
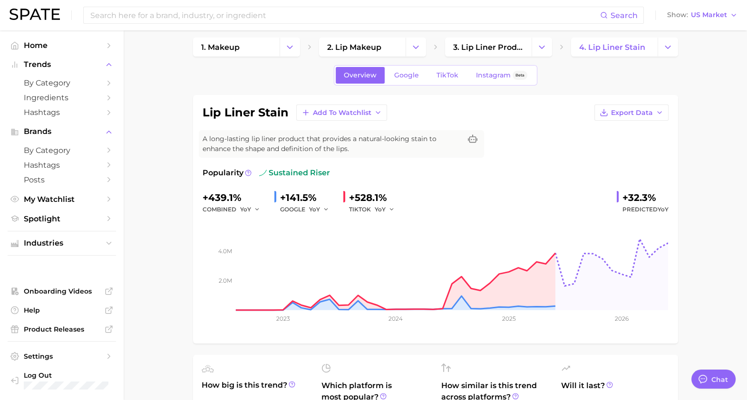
scroll to position [0, 0]
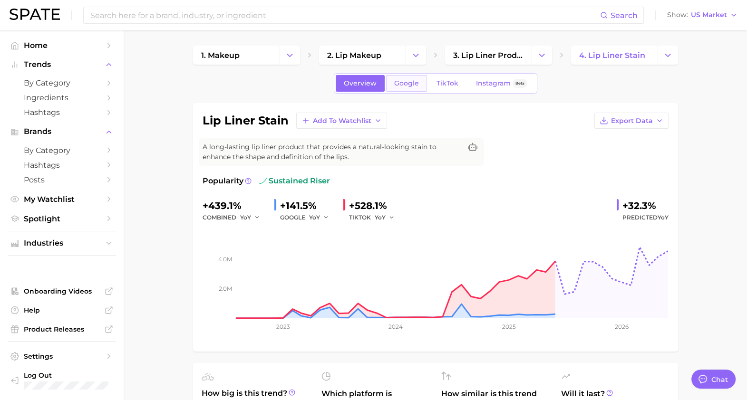
click at [405, 81] on span "Google" at bounding box center [406, 83] width 25 height 8
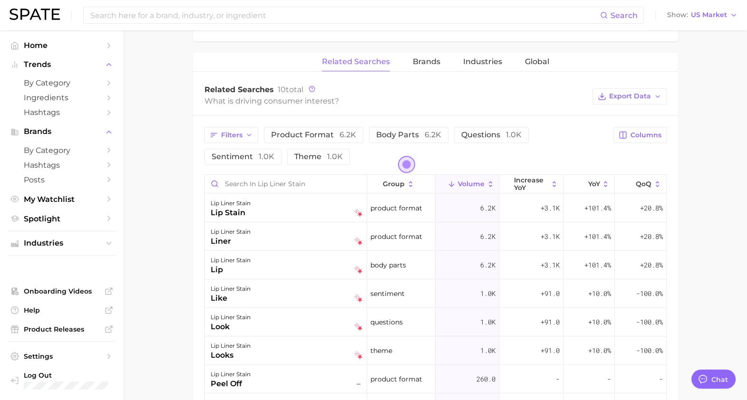
scroll to position [433, 0]
click at [317, 132] on span "product format 6.2k" at bounding box center [313, 134] width 85 height 9
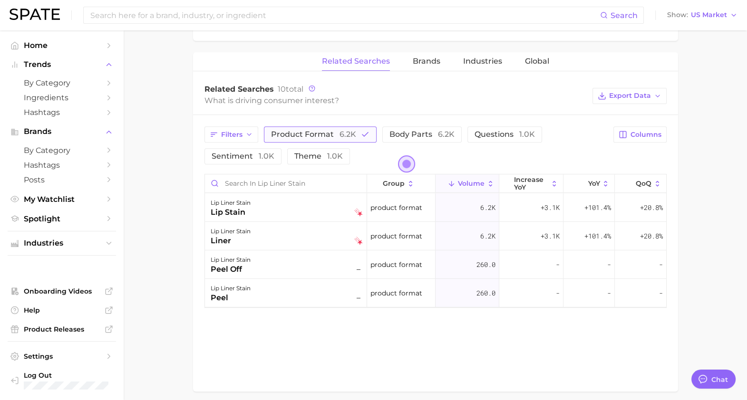
click at [317, 132] on span "product format 6.2k" at bounding box center [313, 134] width 85 height 9
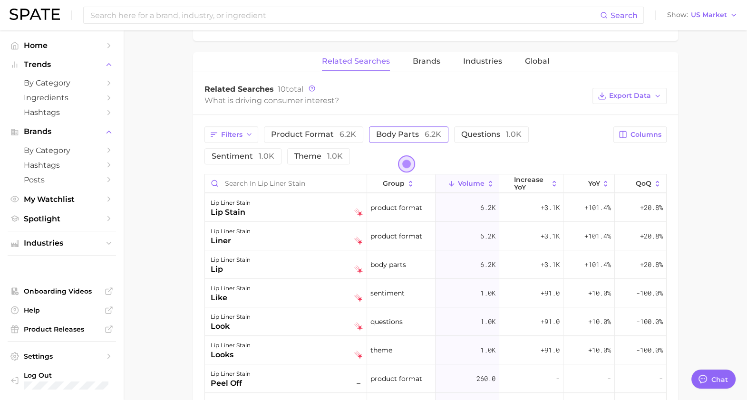
click at [395, 131] on span "body parts 6.2k" at bounding box center [408, 134] width 65 height 9
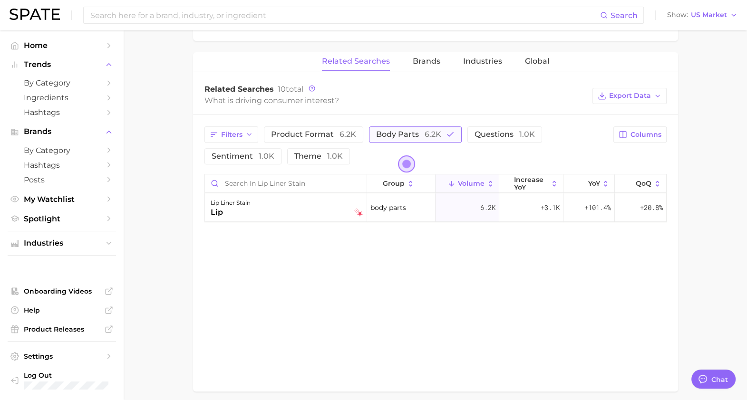
click at [395, 131] on span "body parts 6.2k" at bounding box center [408, 134] width 65 height 9
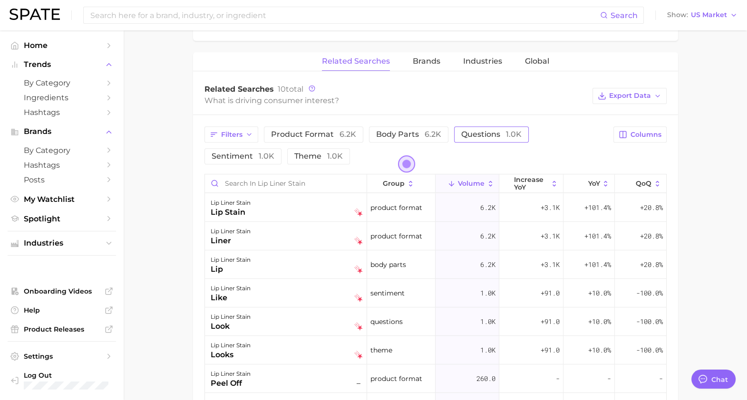
click at [480, 131] on span "questions 1.0k" at bounding box center [491, 134] width 60 height 9
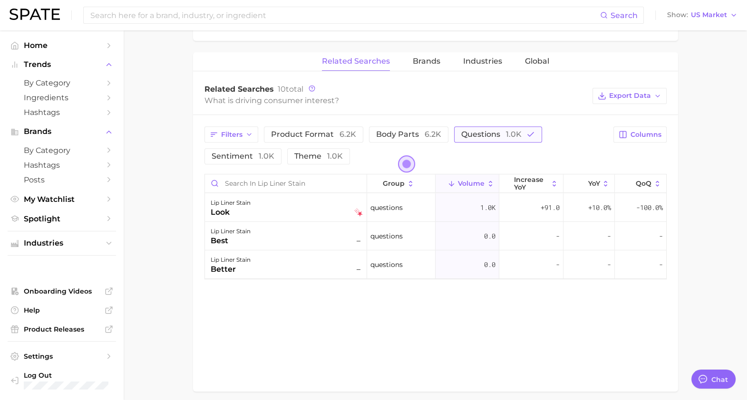
click at [492, 134] on span "questions 1.0k" at bounding box center [491, 134] width 60 height 9
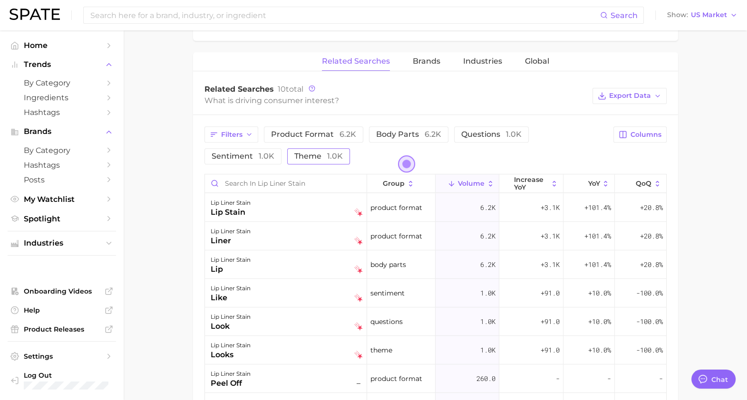
click at [294, 154] on span "theme 1.0k" at bounding box center [318, 156] width 48 height 9
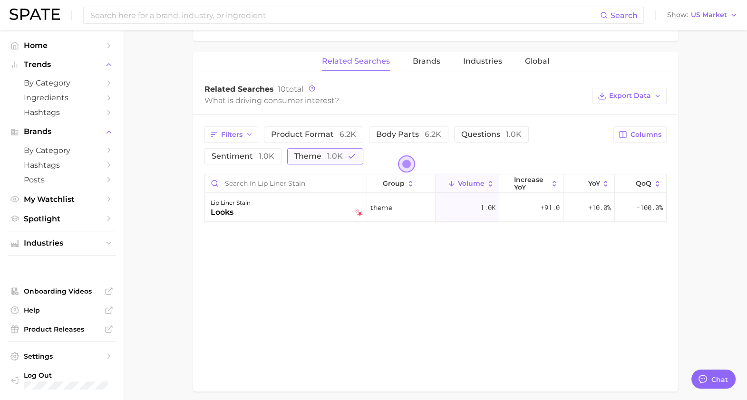
click at [294, 154] on span "theme 1.0k" at bounding box center [318, 156] width 48 height 9
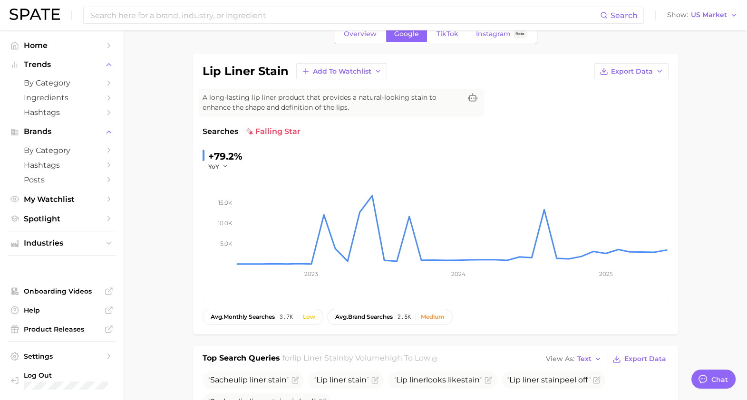
scroll to position [0, 0]
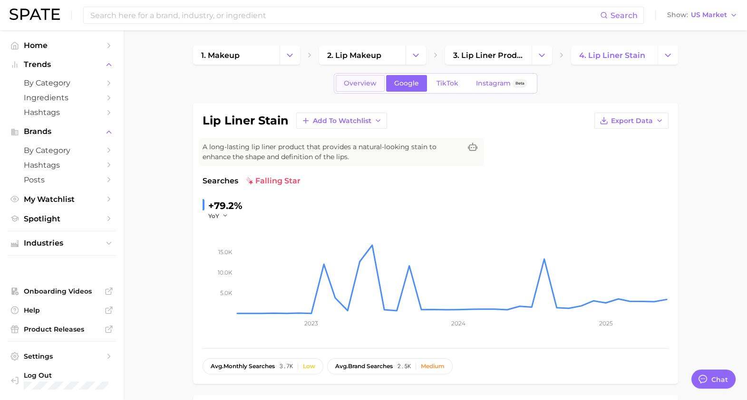
click at [364, 83] on span "Overview" at bounding box center [360, 83] width 33 height 8
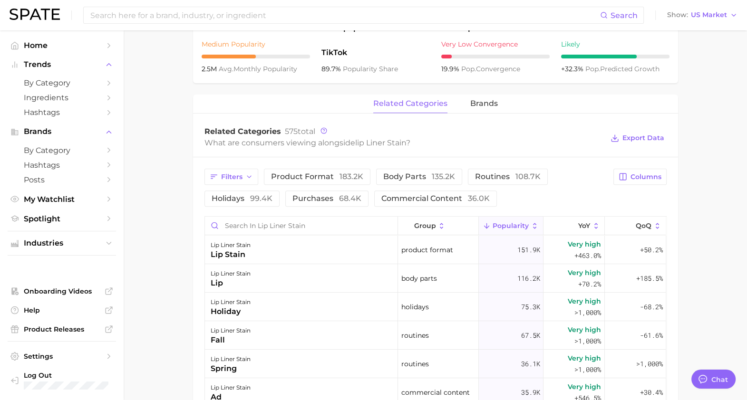
scroll to position [380, 0]
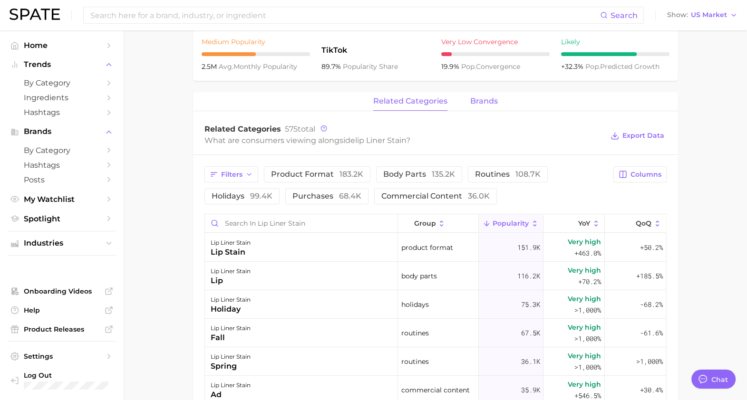
click at [492, 103] on span "brands" at bounding box center [484, 101] width 28 height 9
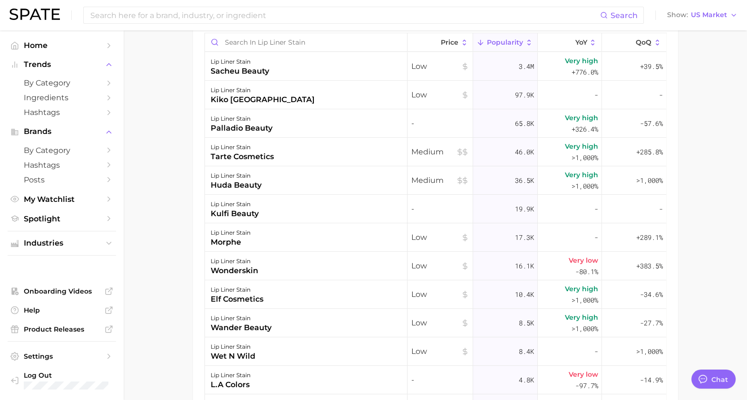
scroll to position [540, 0]
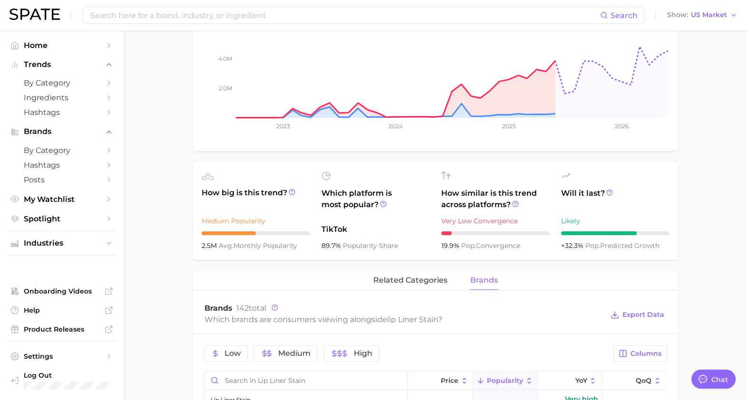
scroll to position [0, 0]
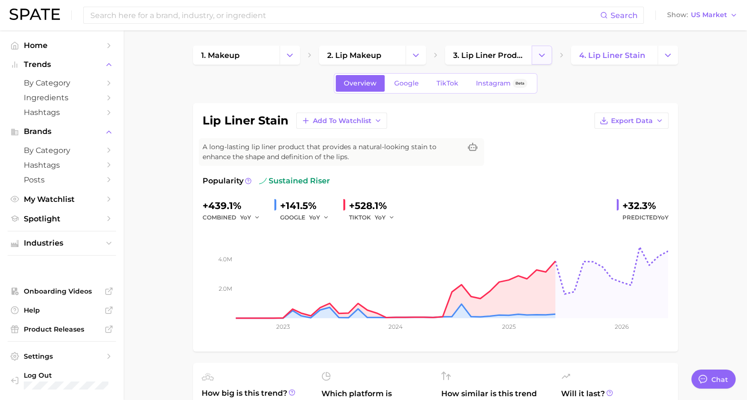
click at [539, 50] on icon "Change Category" at bounding box center [542, 55] width 10 height 10
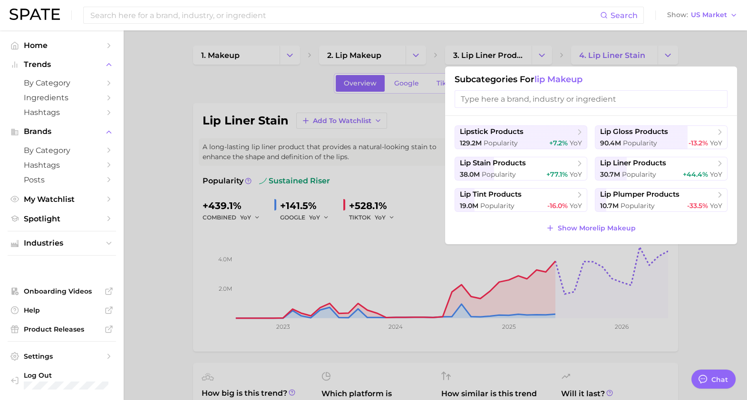
click at [506, 340] on div at bounding box center [373, 200] width 747 height 400
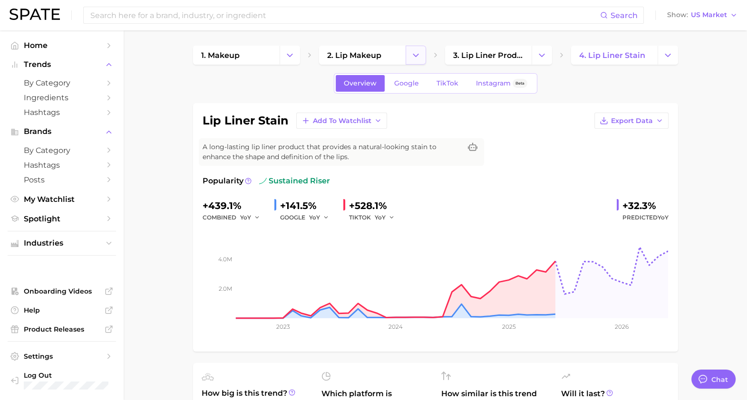
click at [409, 55] on button "Change Category" at bounding box center [415, 55] width 20 height 19
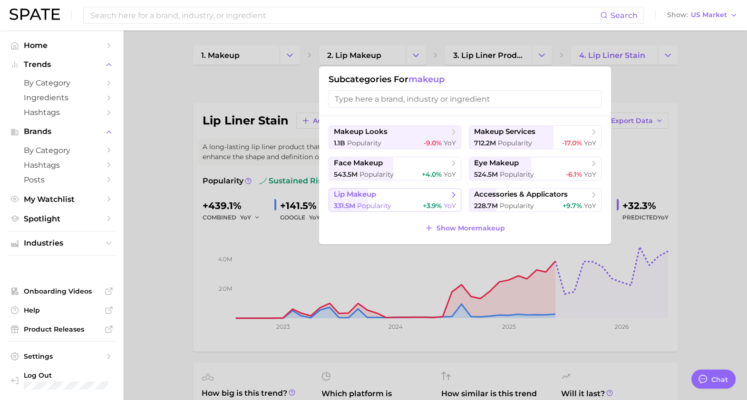
click at [364, 211] on button "lip makeup 331.5m Popularity +3.9% YoY" at bounding box center [394, 200] width 133 height 24
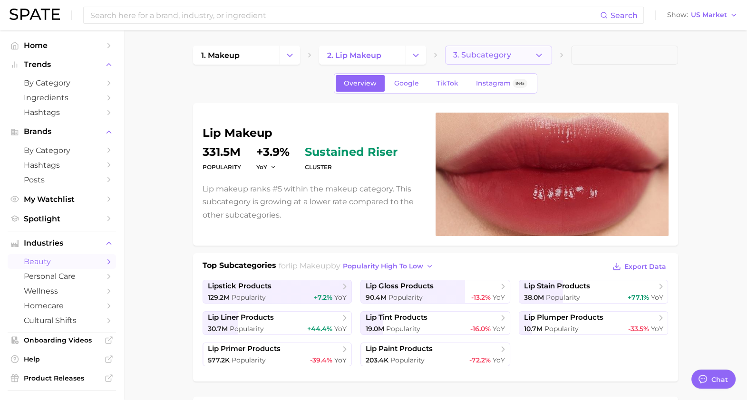
click at [524, 52] on button "3. Subcategory" at bounding box center [498, 55] width 107 height 19
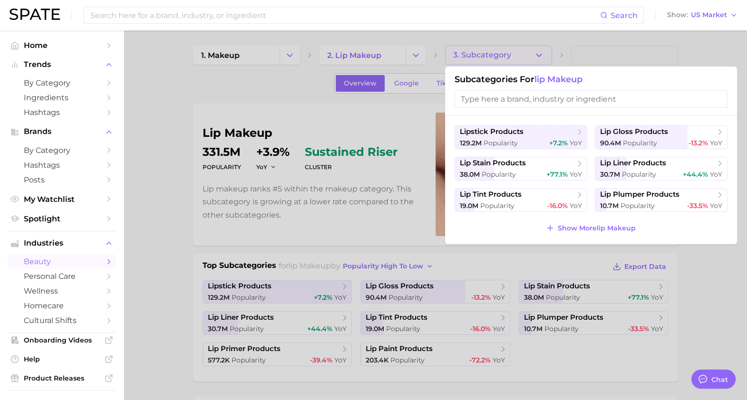
click at [587, 221] on div "lipstick products 129.2m Popularity +7.2% YoY lip gloss products 90.4m Populari…" at bounding box center [591, 180] width 292 height 128
click at [589, 229] on span "Show More lip makeup" at bounding box center [596, 228] width 78 height 8
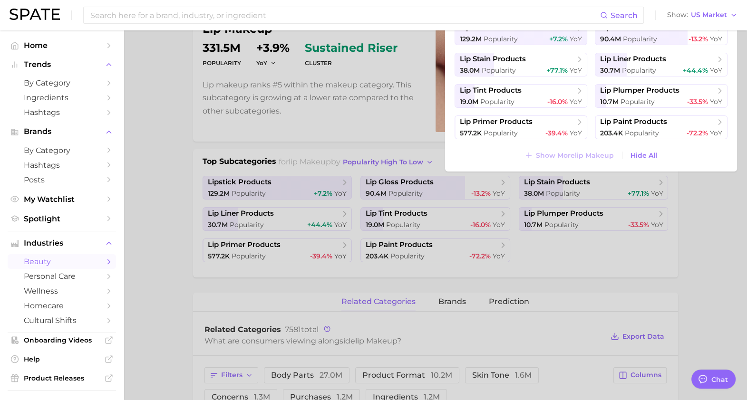
scroll to position [110, 0]
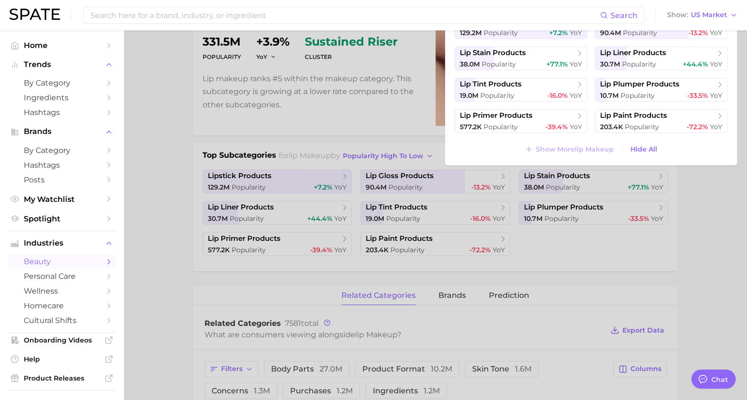
click at [624, 298] on div at bounding box center [373, 200] width 747 height 400
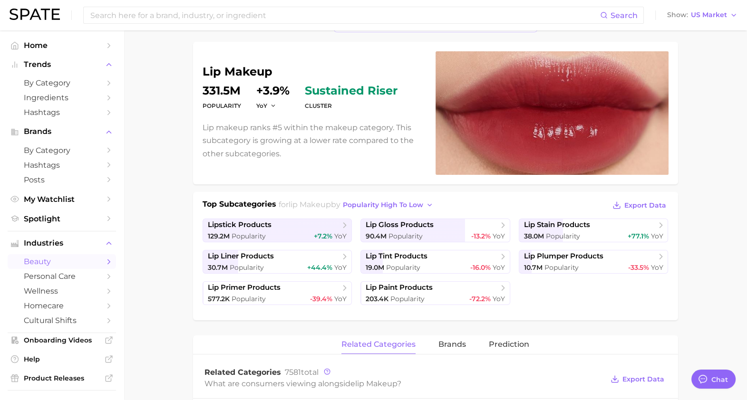
scroll to position [60, 0]
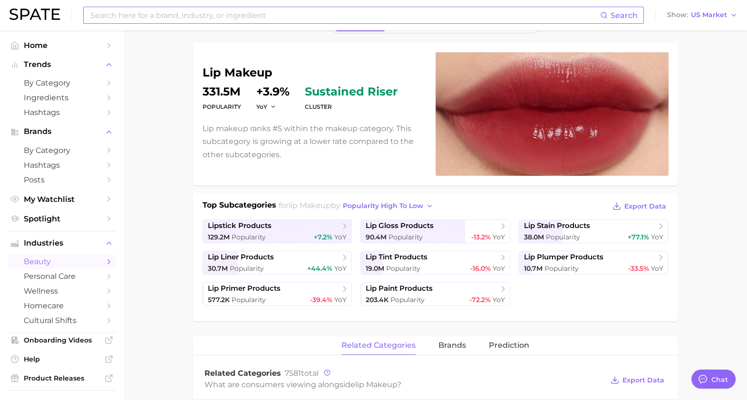
click at [280, 12] on input at bounding box center [344, 15] width 510 height 16
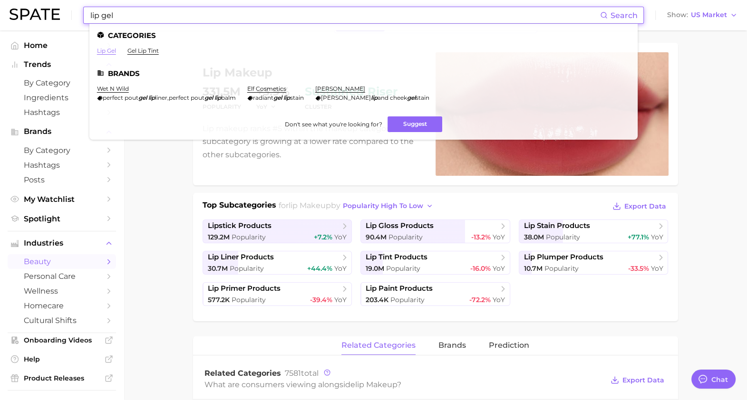
type input "lip gel"
click at [107, 50] on link "lip gel" at bounding box center [106, 50] width 19 height 7
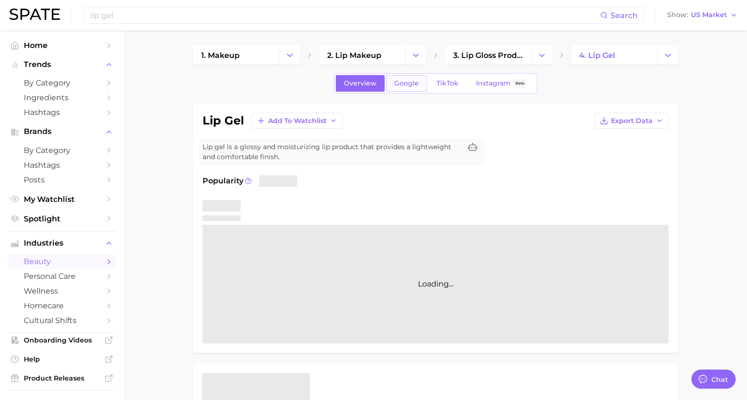
click at [402, 75] on link "Google" at bounding box center [406, 83] width 41 height 17
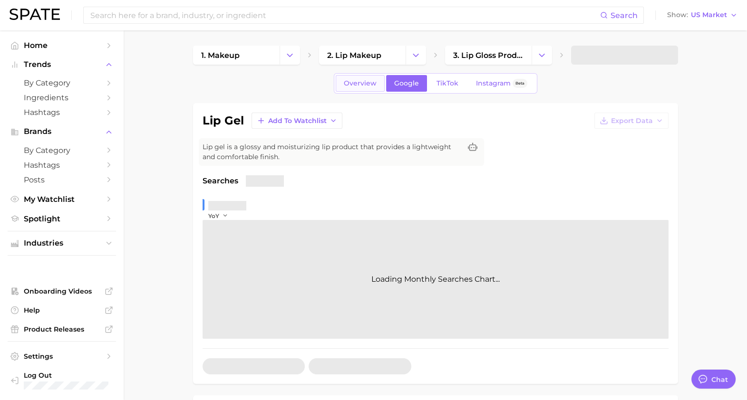
click at [364, 86] on span "Overview" at bounding box center [360, 83] width 33 height 8
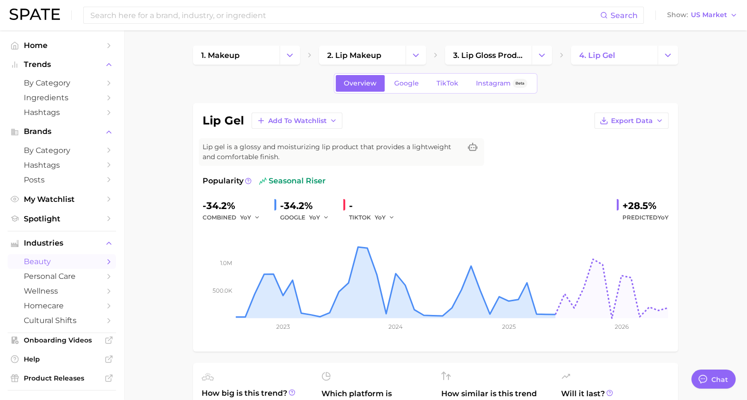
click at [644, 111] on div "lip gel Add to Watchlist Export Data Lip gel is a glossy and moisturizing lip p…" at bounding box center [435, 227] width 485 height 249
click at [645, 121] on span "Export Data" at bounding box center [632, 121] width 42 height 8
click at [632, 153] on span "Time Series Image" at bounding box center [612, 156] width 64 height 8
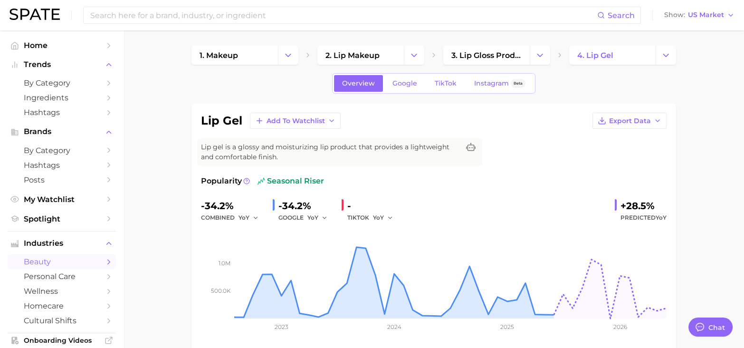
type textarea "x"
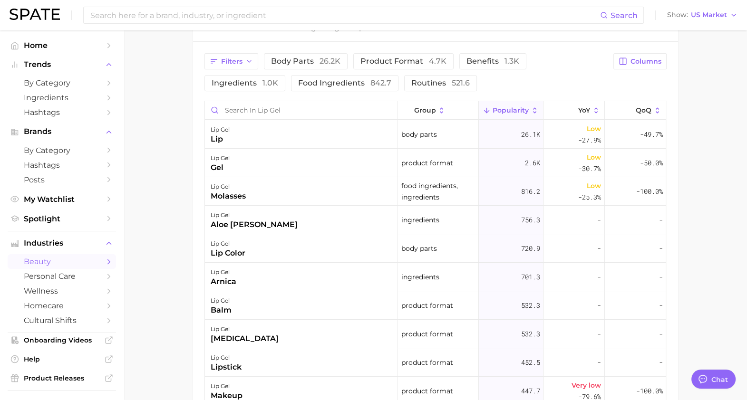
scroll to position [499, 0]
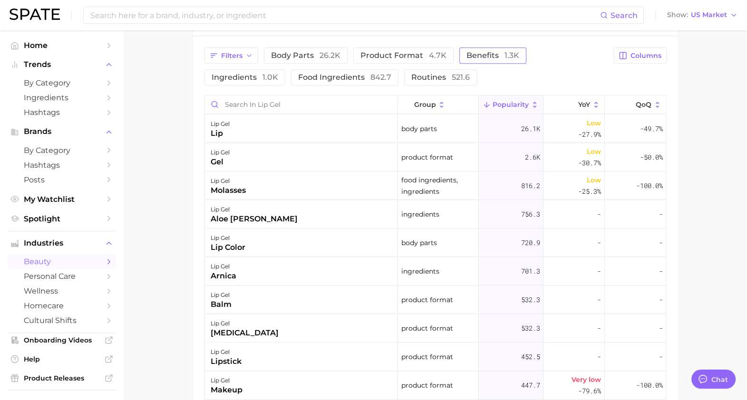
click at [483, 59] on span "benefits 1.3k" at bounding box center [492, 56] width 53 height 8
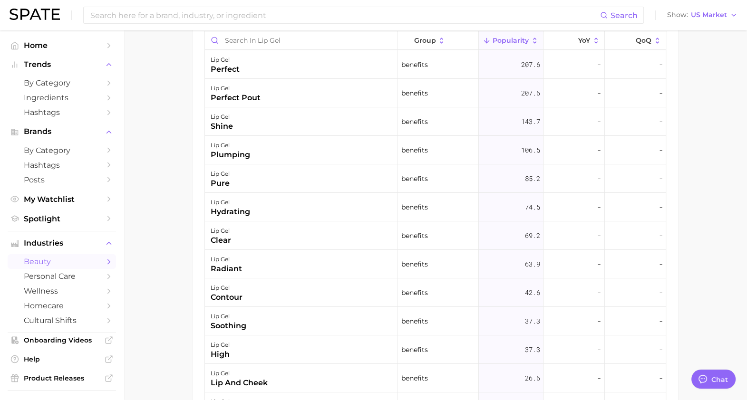
scroll to position [564, 0]
click at [671, 204] on div "Filters body parts 26.2k product format 4.7k benefits 1.3k ingredients 1.0k foo…" at bounding box center [435, 206] width 485 height 470
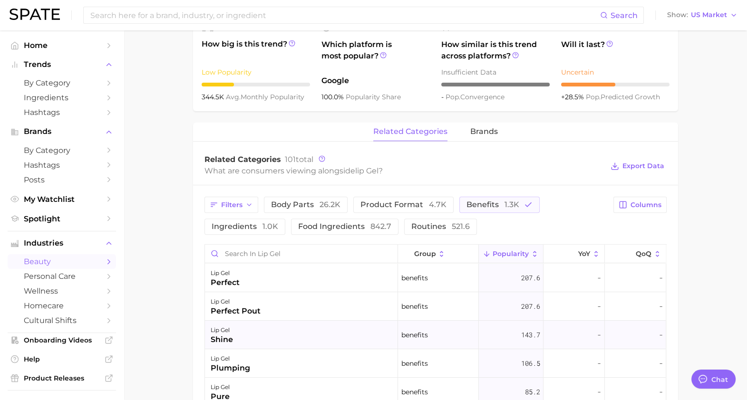
scroll to position [350, 0]
click at [486, 202] on span "benefits 1.3k" at bounding box center [492, 205] width 53 height 8
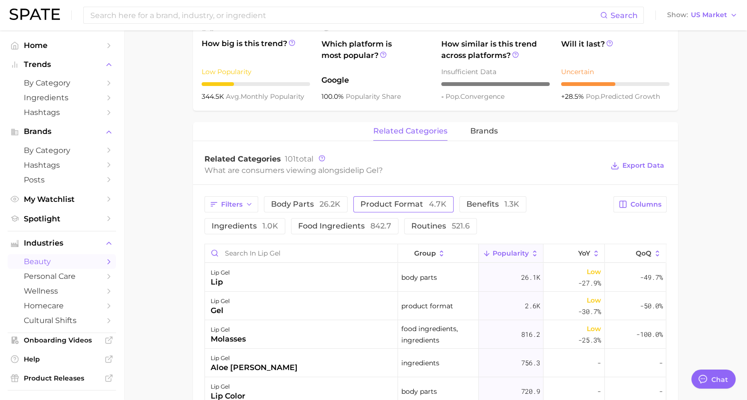
click at [389, 204] on span "product format 4.7k" at bounding box center [403, 205] width 86 height 8
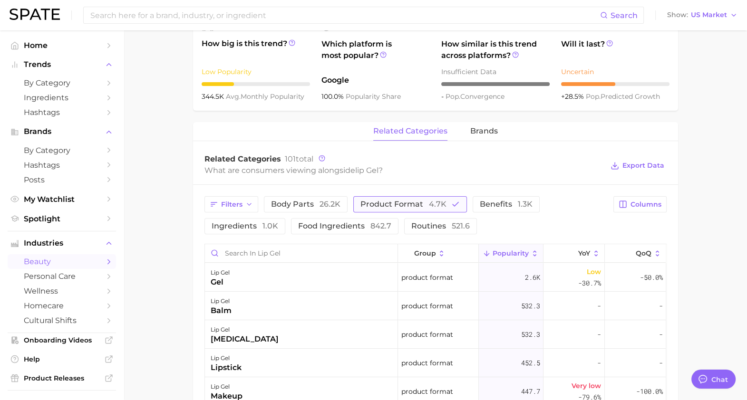
click at [389, 204] on span "product format 4.7k" at bounding box center [403, 205] width 86 height 8
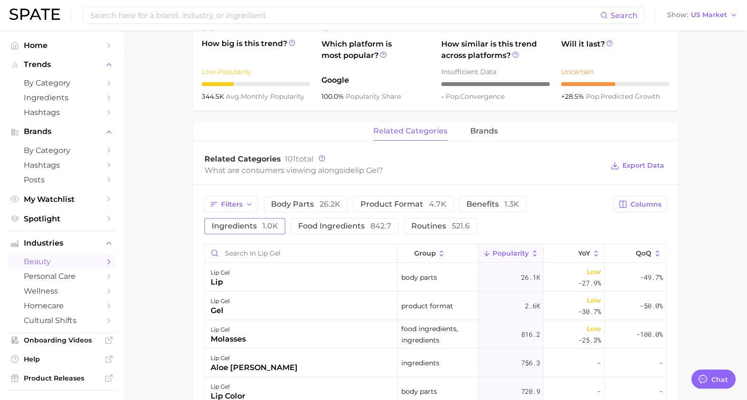
click at [285, 218] on button "ingredients 1.0k" at bounding box center [244, 226] width 81 height 16
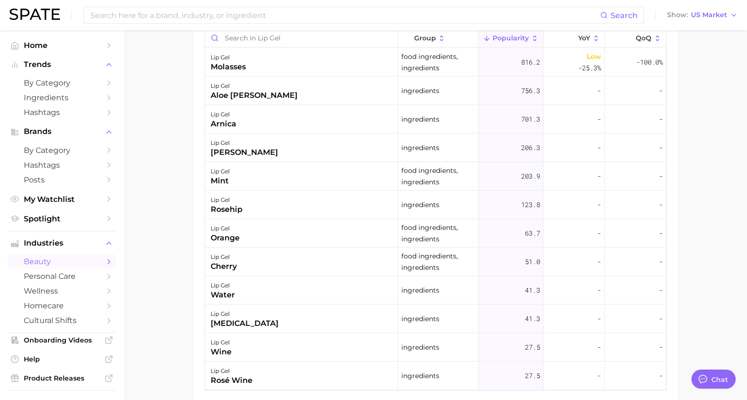
scroll to position [566, 0]
click at [159, 24] on div "Search Show US Market" at bounding box center [374, 15] width 728 height 30
click at [149, 18] on input at bounding box center [344, 15] width 510 height 16
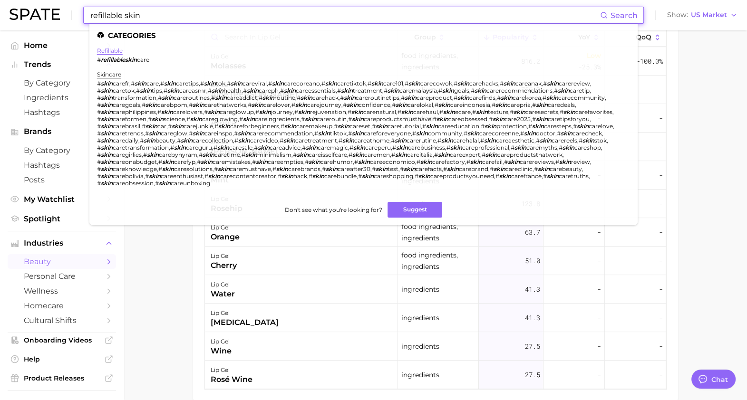
type input "refillable skin"
click at [115, 52] on link "refillable" at bounding box center [110, 50] width 26 height 7
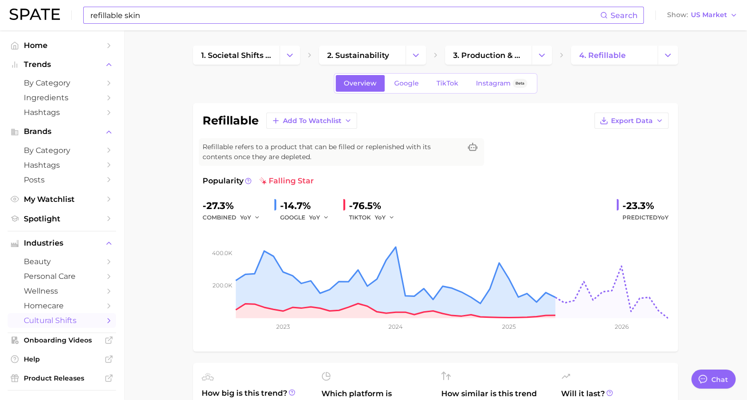
click at [26, 16] on img at bounding box center [35, 14] width 50 height 11
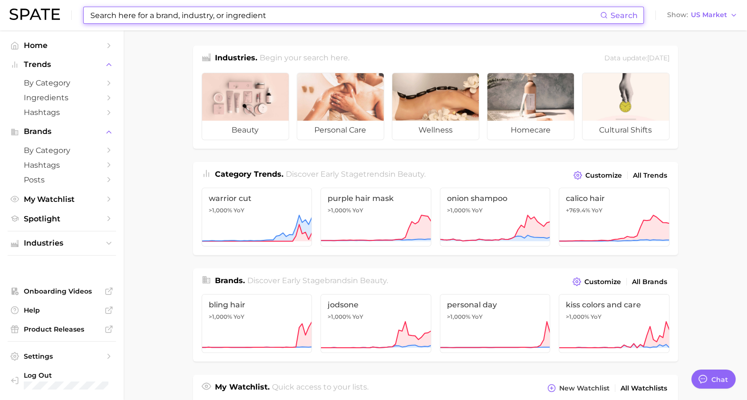
click at [178, 19] on input at bounding box center [344, 15] width 510 height 16
click at [64, 89] on link "by Category" at bounding box center [62, 83] width 108 height 15
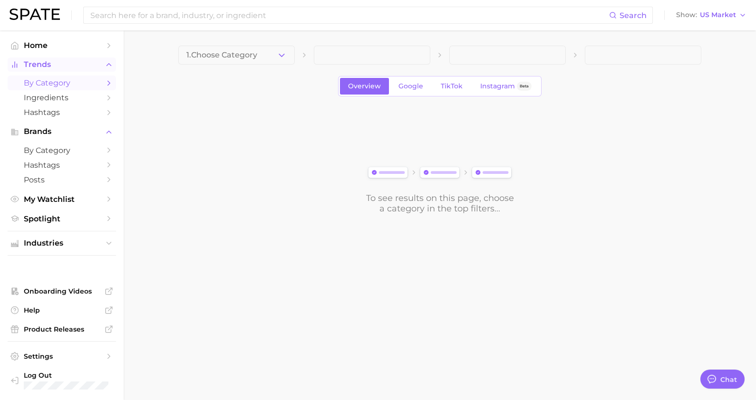
click at [57, 65] on span "Trends" at bounding box center [62, 64] width 76 height 9
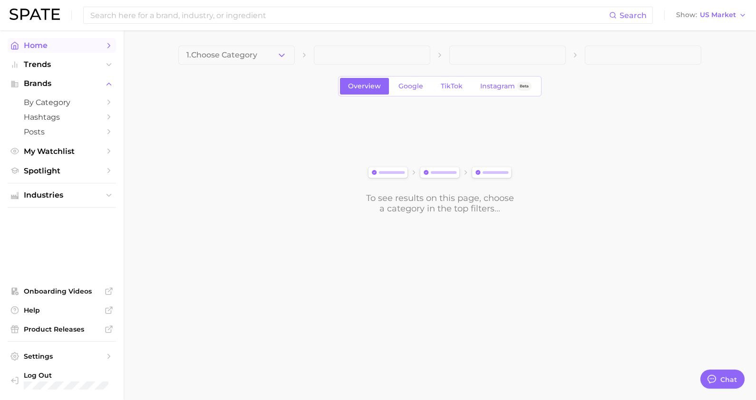
click at [51, 43] on span "Home" at bounding box center [62, 45] width 76 height 9
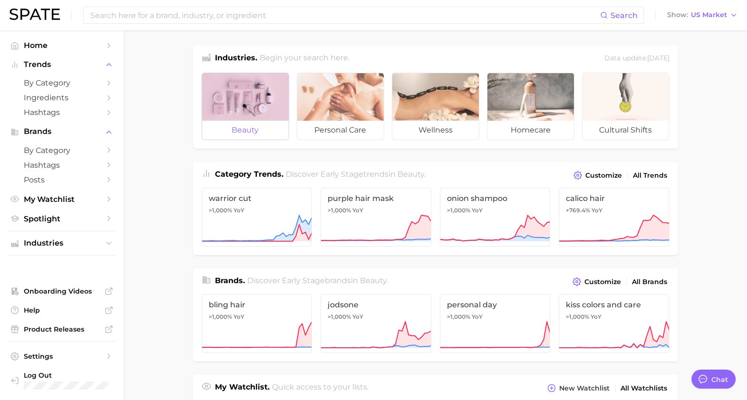
click at [256, 114] on div at bounding box center [245, 97] width 86 height 48
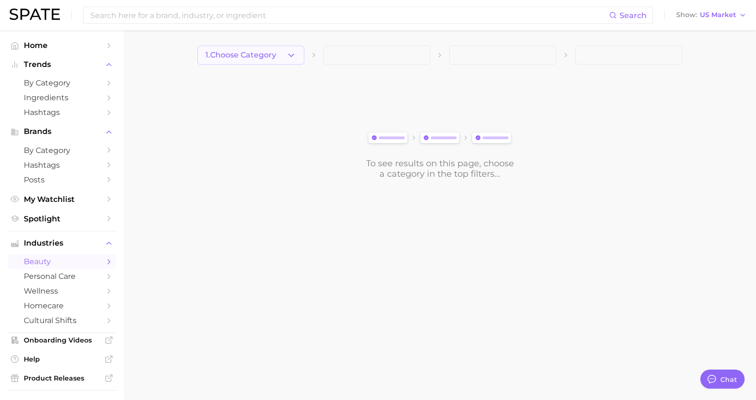
click at [268, 60] on button "1. Choose Category" at bounding box center [250, 55] width 107 height 19
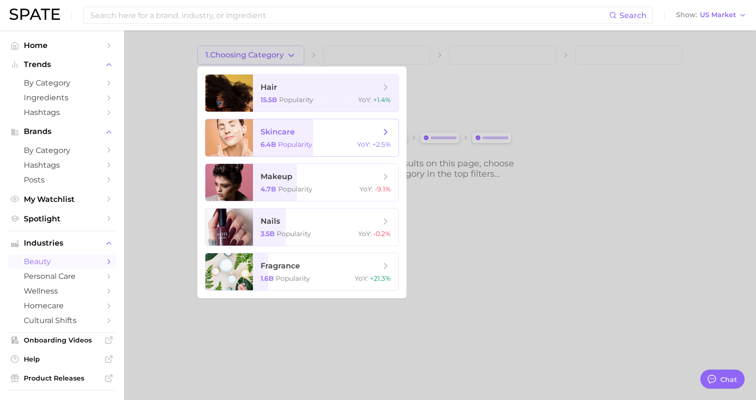
click at [275, 147] on span "6.4b" at bounding box center [268, 144] width 16 height 9
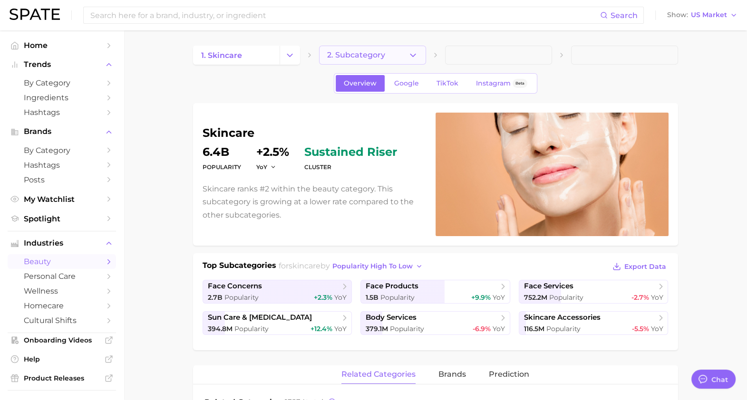
click at [373, 48] on button "2. Subcategory" at bounding box center [372, 55] width 107 height 19
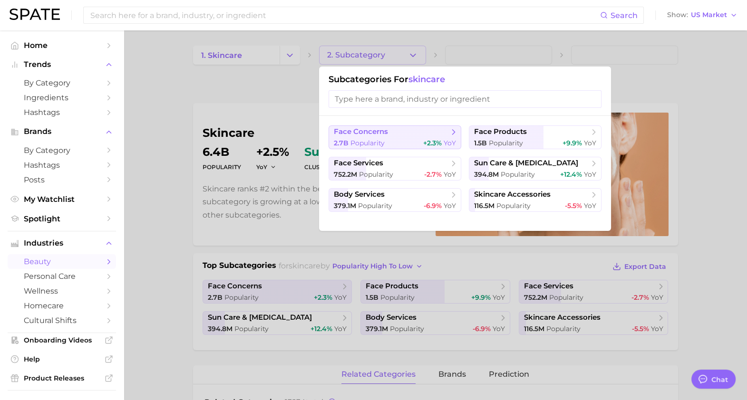
drag, startPoint x: 425, startPoint y: 140, endPoint x: 442, endPoint y: 140, distance: 16.6
click at [442, 140] on span "+2.3% YoY" at bounding box center [439, 143] width 33 height 9
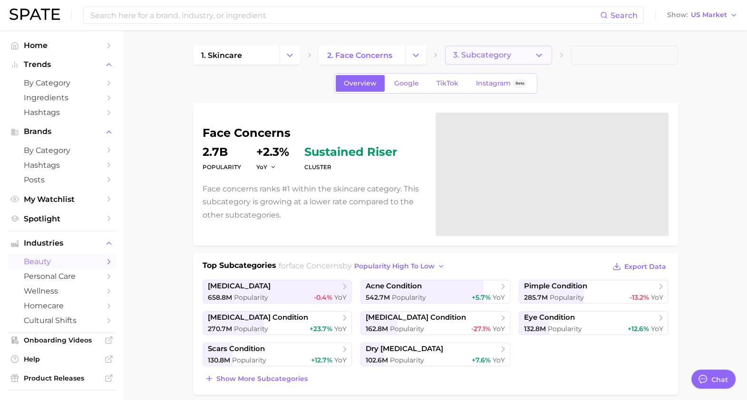
click at [494, 52] on span "3. Subcategory" at bounding box center [482, 55] width 58 height 9
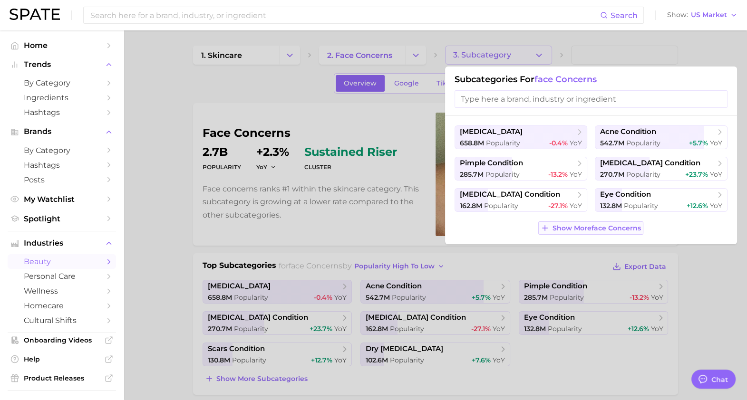
click at [562, 232] on button "Show More face concerns" at bounding box center [590, 227] width 105 height 13
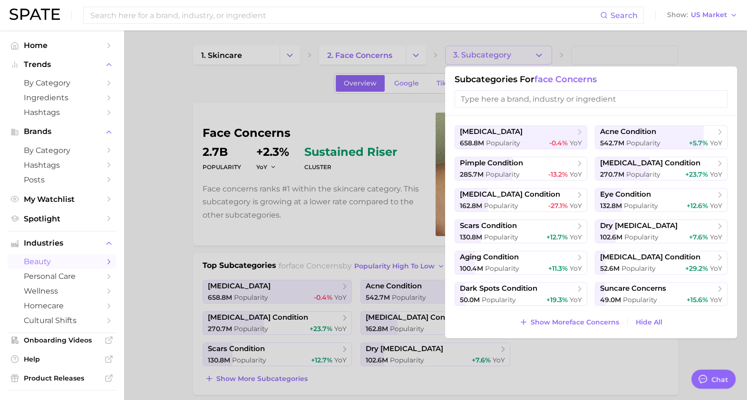
click at [398, 62] on div at bounding box center [373, 200] width 747 height 400
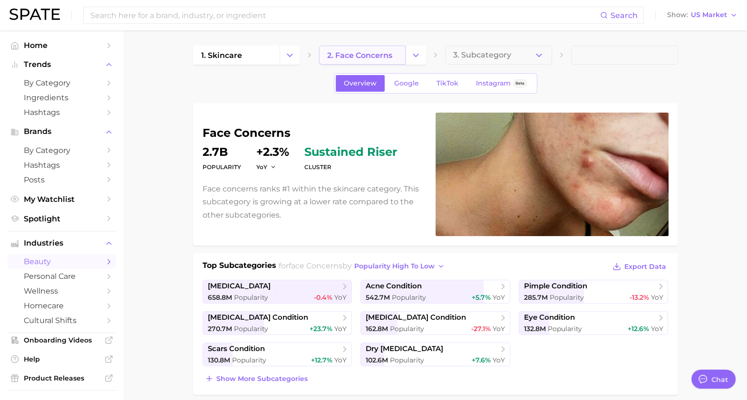
click at [398, 62] on link "2. face concerns" at bounding box center [362, 55] width 86 height 19
click at [402, 60] on link "2. face concerns" at bounding box center [362, 55] width 86 height 19
click at [408, 58] on button "Change Category" at bounding box center [415, 55] width 20 height 19
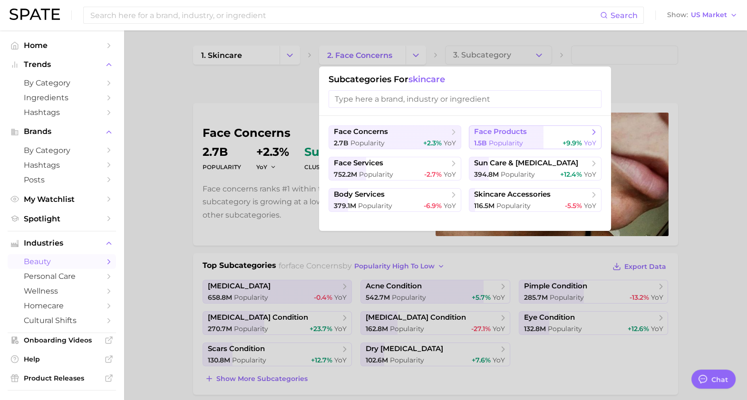
click at [488, 133] on span "face products" at bounding box center [500, 131] width 53 height 9
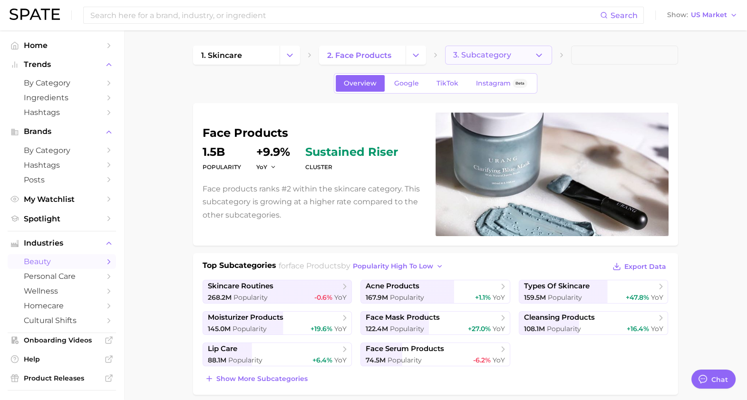
click at [513, 57] on button "3. Subcategory" at bounding box center [498, 55] width 107 height 19
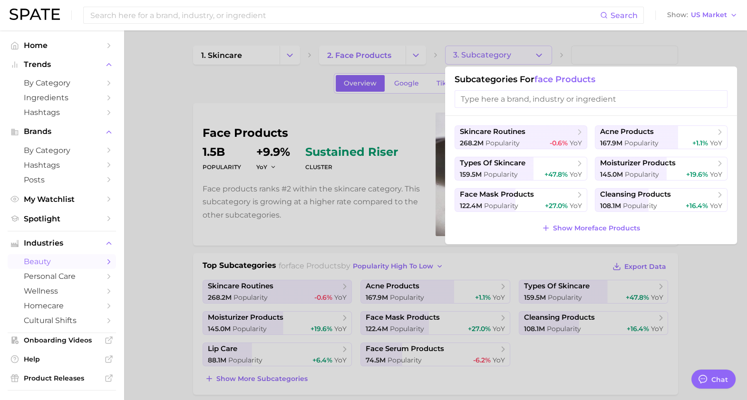
click at [561, 221] on button "Show More face products" at bounding box center [590, 227] width 103 height 13
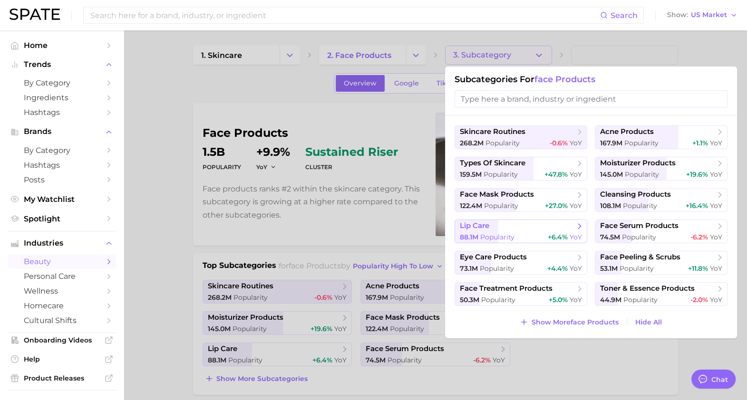
click at [546, 222] on span "lip care" at bounding box center [517, 226] width 115 height 10
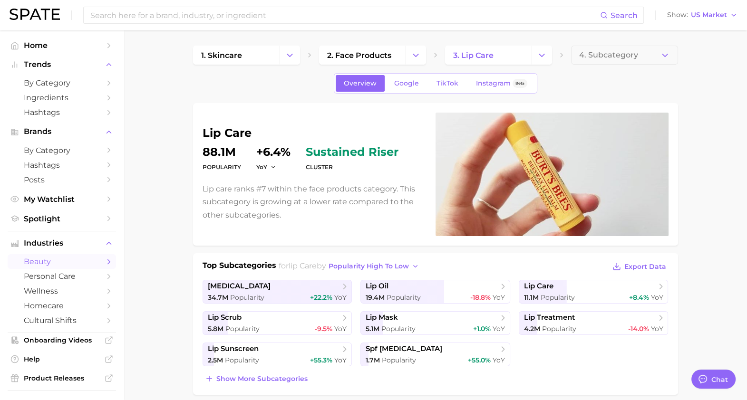
click at [603, 52] on span "4. Subcategory" at bounding box center [608, 55] width 59 height 9
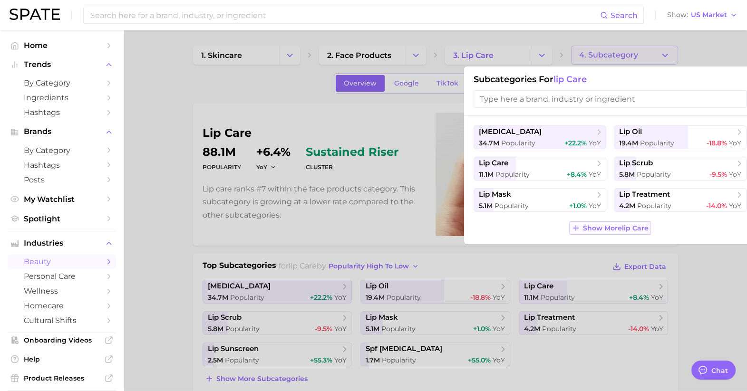
click at [594, 228] on span "Show More lip care" at bounding box center [616, 228] width 66 height 8
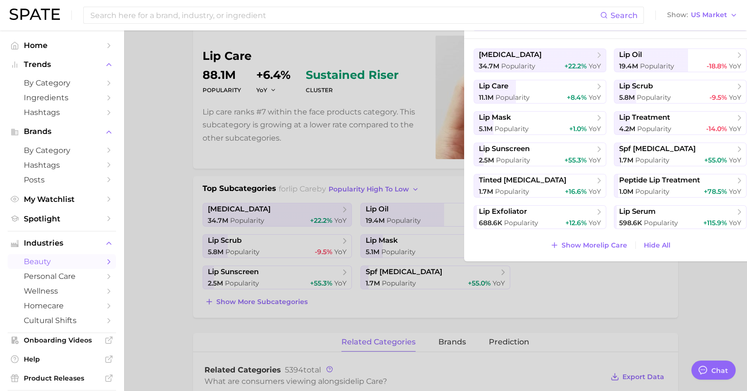
scroll to position [79, 0]
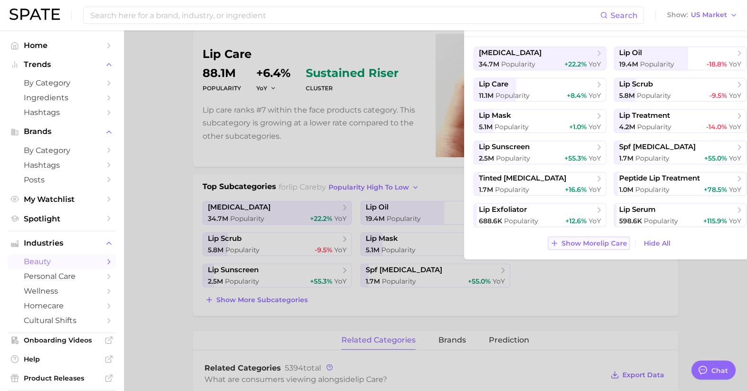
click at [568, 240] on span "Show More lip care" at bounding box center [594, 244] width 66 height 8
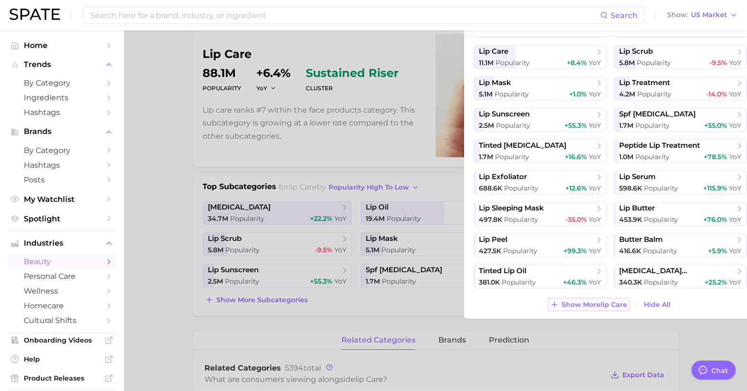
scroll to position [34, 0]
click at [589, 309] on div "[MEDICAL_DATA] 34.7m Popularity +22.2% YoY lip oil 19.4m Popularity -18.8% YoY …" at bounding box center [610, 178] width 292 height 282
click at [580, 307] on span "Show More lip care" at bounding box center [594, 303] width 66 height 8
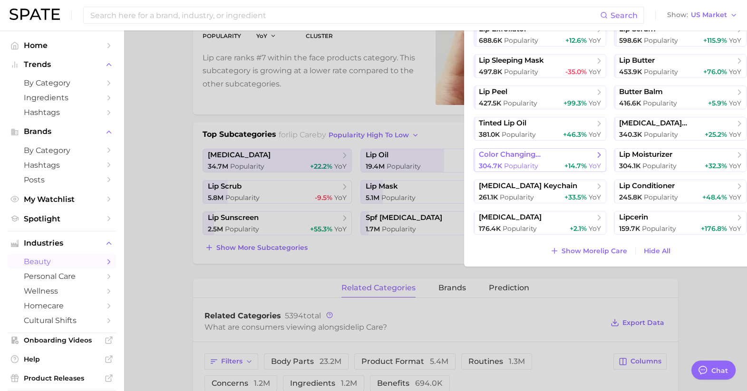
scroll to position [136, 0]
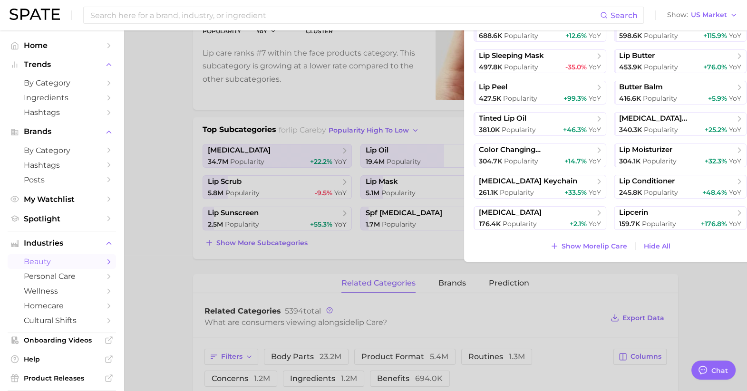
click at [526, 301] on div at bounding box center [373, 195] width 747 height 391
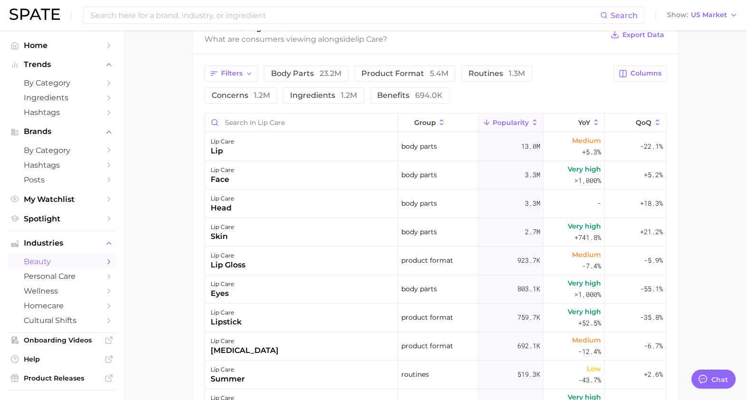
scroll to position [425, 0]
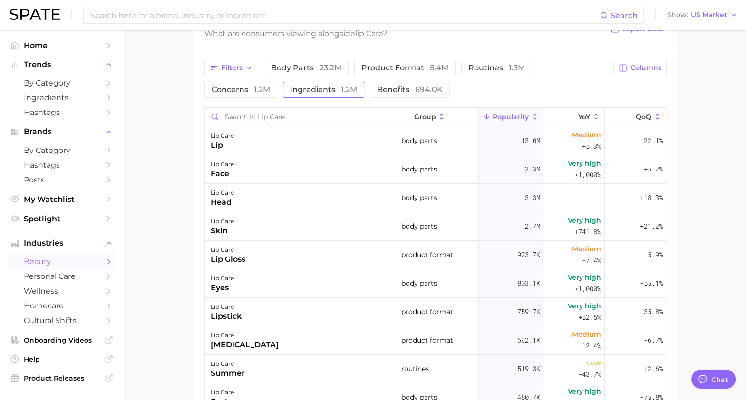
click at [290, 86] on span "ingredients 1.2m" at bounding box center [323, 90] width 67 height 8
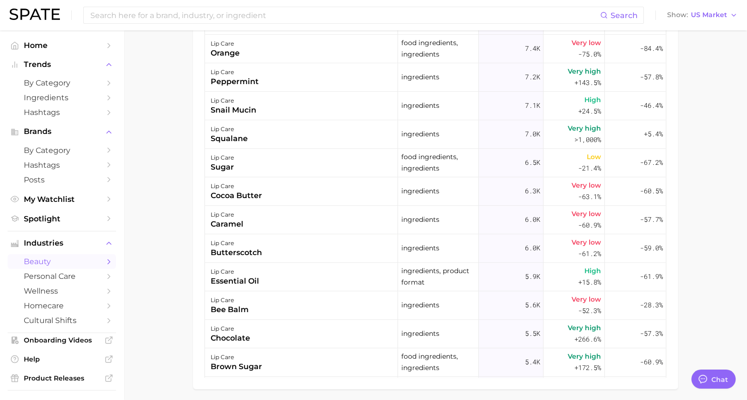
scroll to position [381, 0]
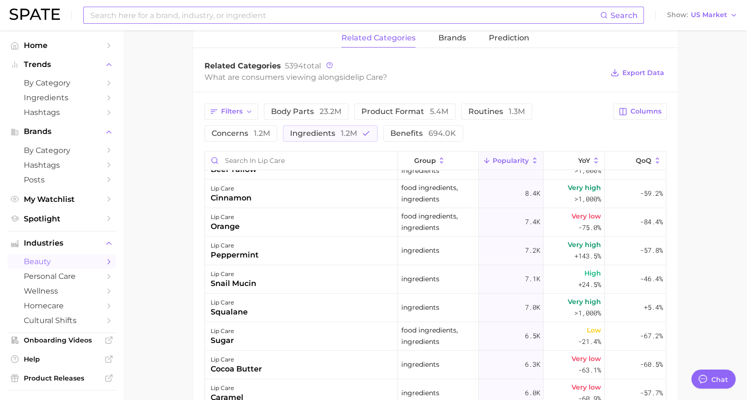
click at [178, 15] on input at bounding box center [344, 15] width 510 height 16
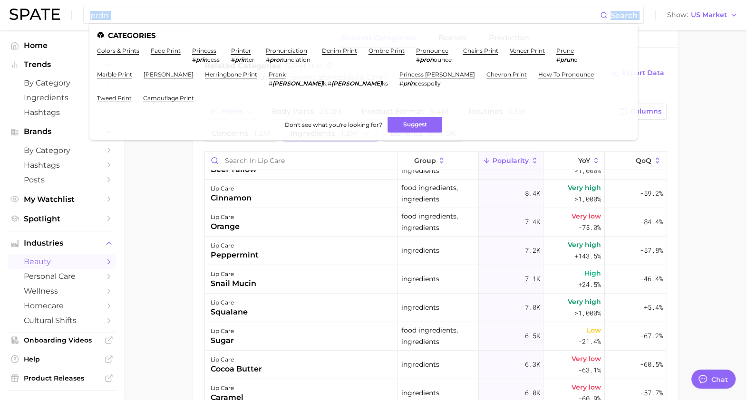
drag, startPoint x: 140, startPoint y: 24, endPoint x: 72, endPoint y: 22, distance: 68.5
click at [72, 22] on div "prdn Search Categories colors & prints fade print princess # prin cess printer …" at bounding box center [374, 15] width 728 height 30
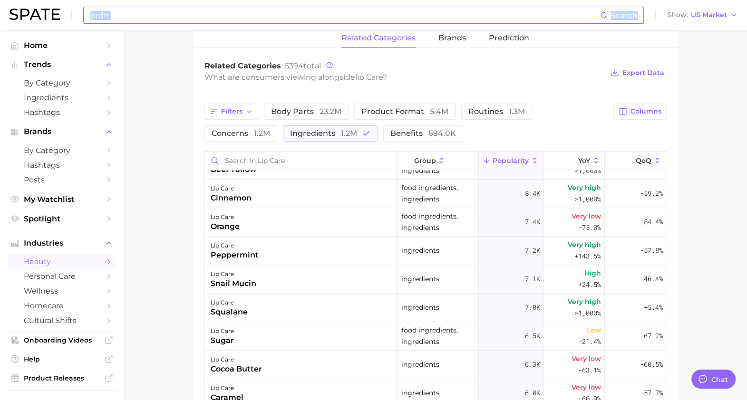
drag, startPoint x: 72, startPoint y: 22, endPoint x: 124, endPoint y: 22, distance: 51.8
click at [124, 22] on input "prdn" at bounding box center [344, 15] width 510 height 16
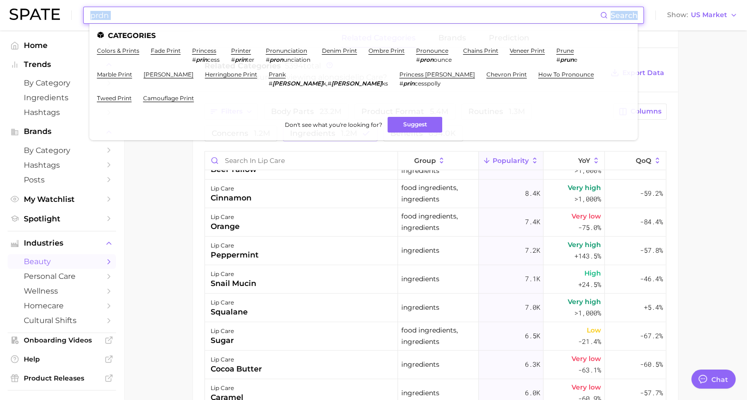
click at [124, 22] on input "prdn" at bounding box center [344, 15] width 510 height 16
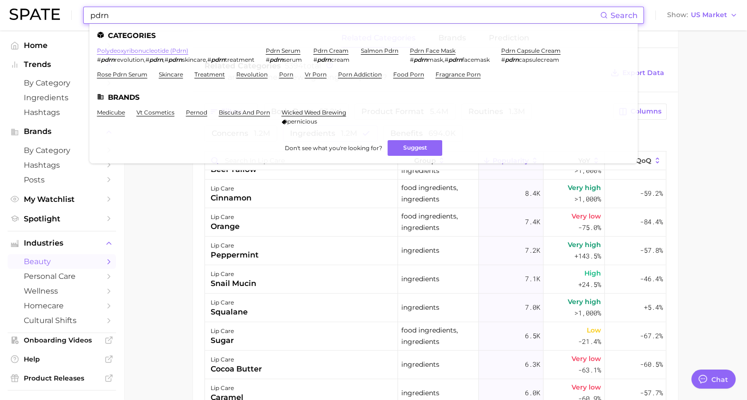
type input "pdrn"
click at [168, 52] on link "polydeoxyribonucleotide (pdrn)" at bounding box center [142, 50] width 91 height 7
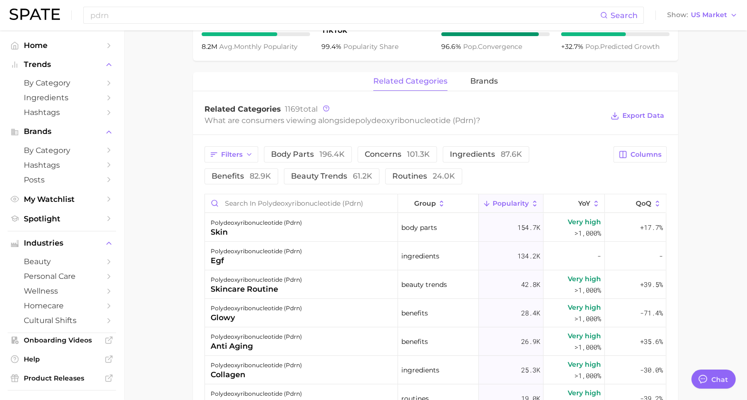
scroll to position [409, 0]
click at [291, 179] on span "beauty trends 61.2k" at bounding box center [331, 177] width 81 height 8
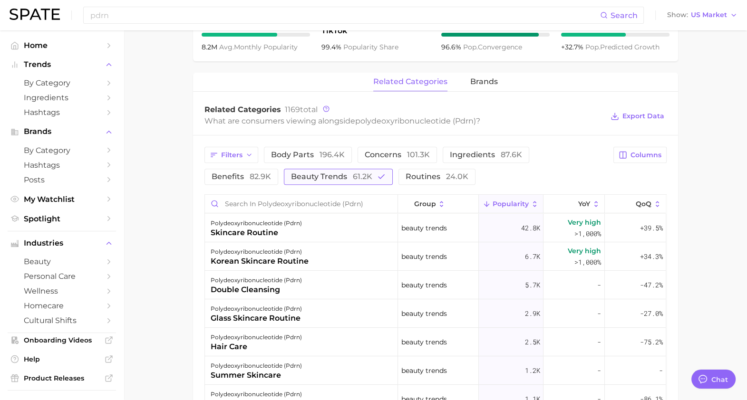
click at [291, 179] on span "beauty trends 61.2k" at bounding box center [331, 177] width 81 height 8
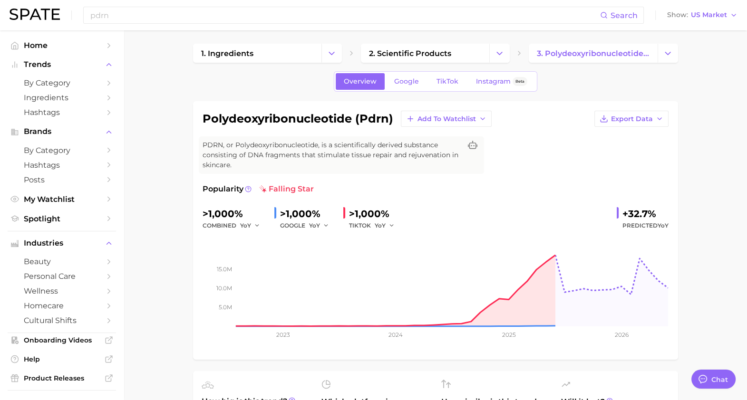
scroll to position [0, 0]
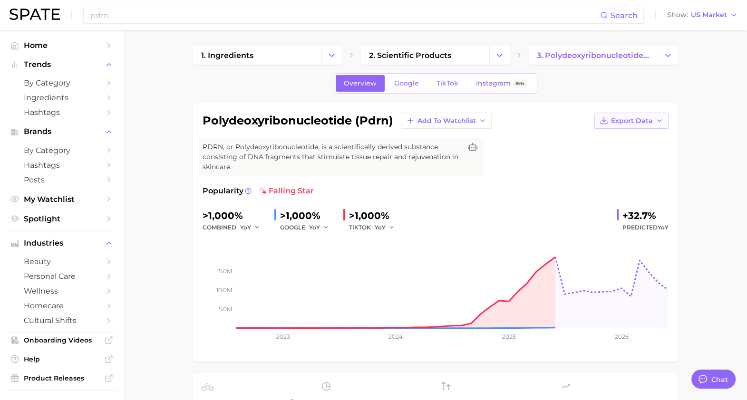
click at [665, 116] on button "Export Data" at bounding box center [631, 121] width 74 height 16
click at [632, 154] on span "Time Series Image" at bounding box center [612, 156] width 64 height 8
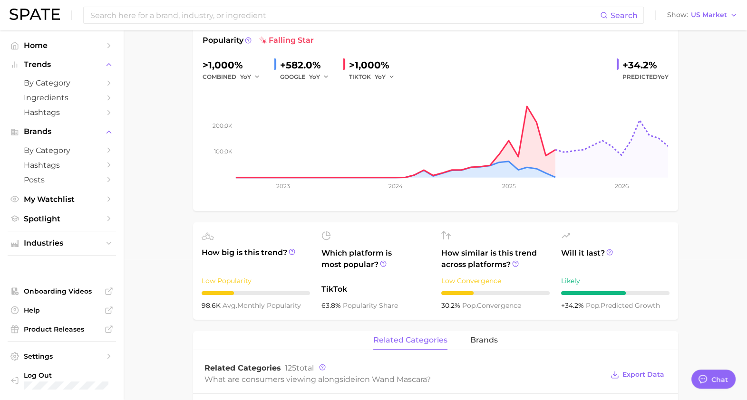
scroll to position [4, 0]
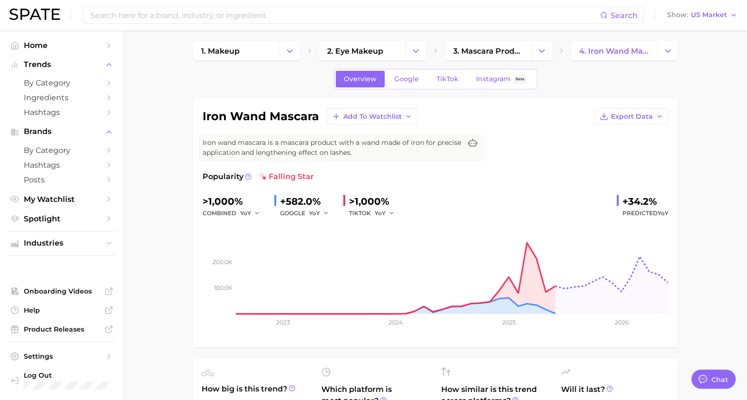
click at [340, 5] on div "Search Show US Market" at bounding box center [374, 15] width 728 height 30
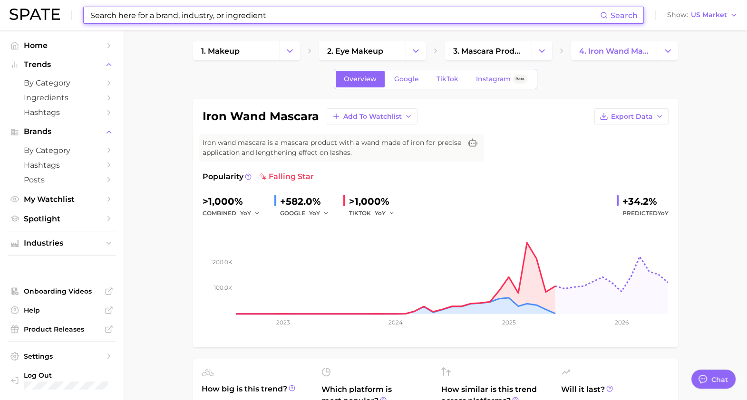
click at [327, 10] on input at bounding box center [344, 15] width 510 height 16
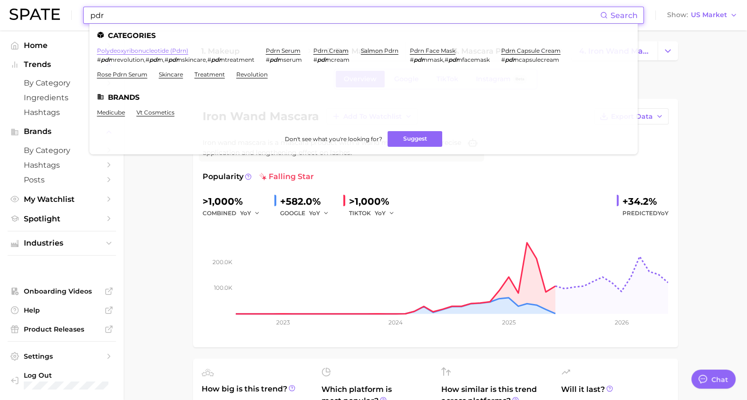
type input "pdr"
click at [122, 48] on link "polydeoxyribonucleotide (pdrn)" at bounding box center [142, 50] width 91 height 7
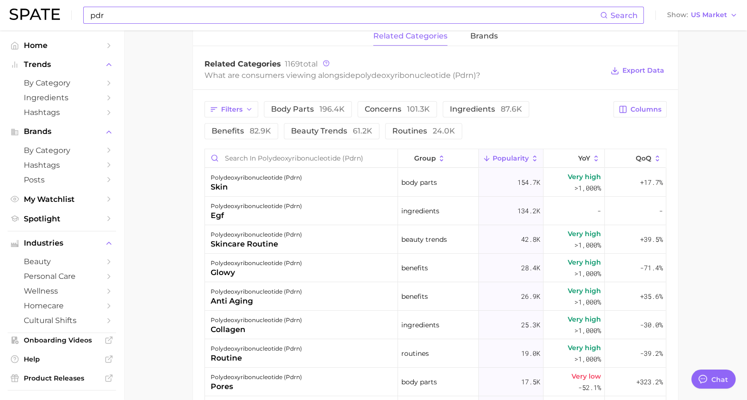
scroll to position [463, 0]
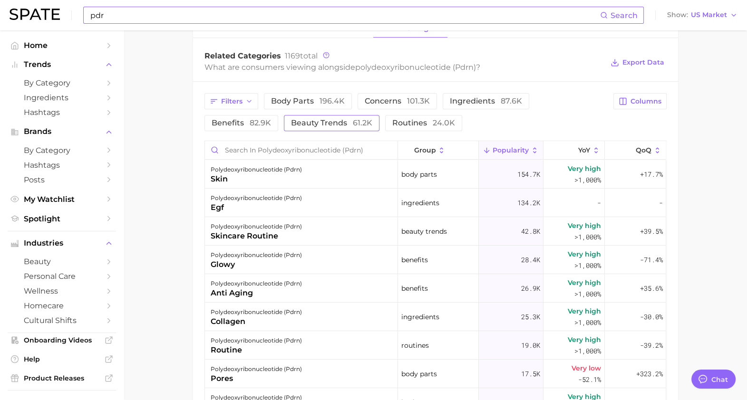
click at [291, 123] on span "beauty trends 61.2k" at bounding box center [331, 123] width 81 height 8
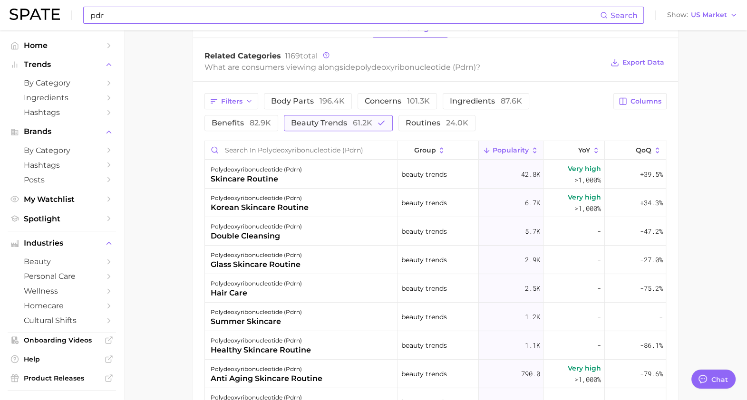
click at [291, 123] on span "beauty trends 61.2k" at bounding box center [331, 123] width 81 height 8
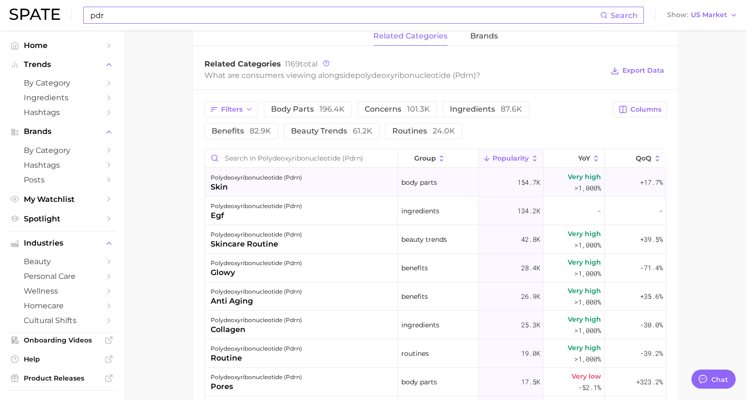
scroll to position [454, 0]
click at [319, 113] on span "196.4k" at bounding box center [331, 109] width 25 height 9
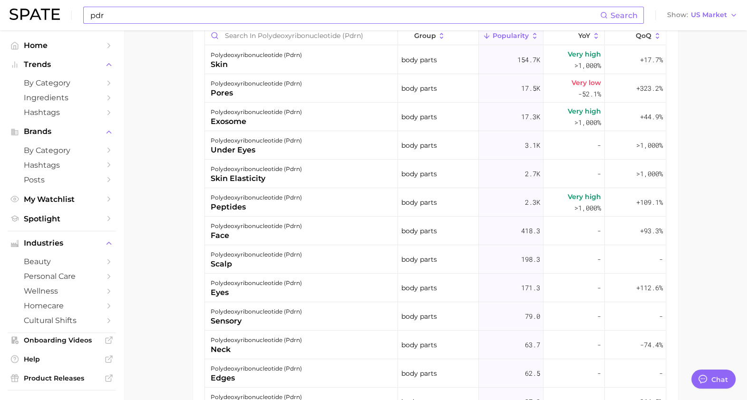
scroll to position [579, 0]
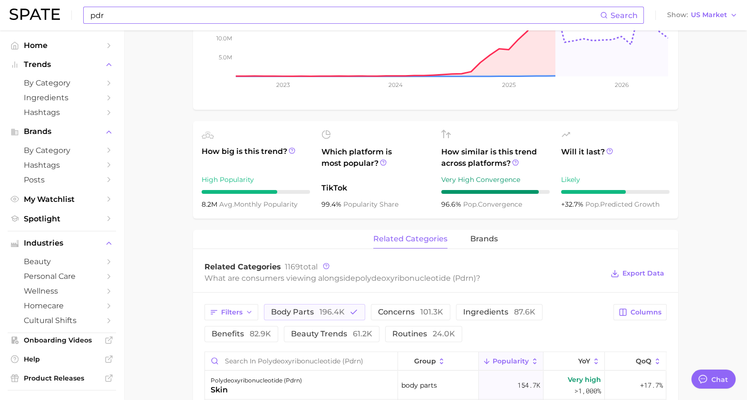
scroll to position [0, 0]
